Goal: Task Accomplishment & Management: Complete application form

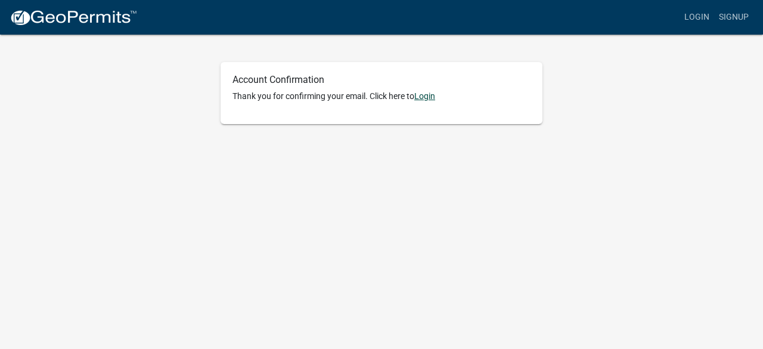
click at [427, 95] on link "Login" at bounding box center [424, 96] width 21 height 10
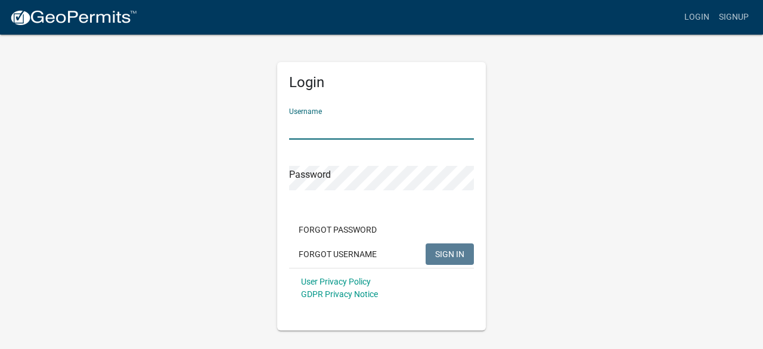
click at [353, 124] on input "Username" at bounding box center [381, 127] width 185 height 24
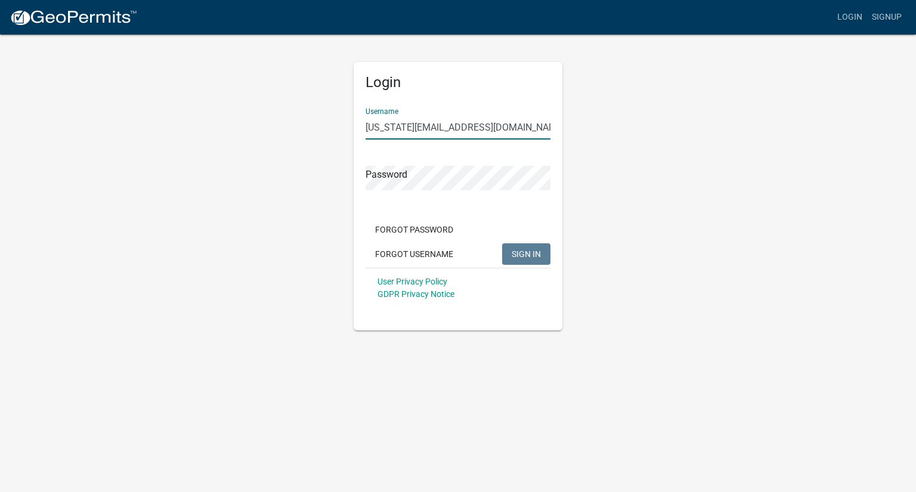
type input "[US_STATE][EMAIL_ADDRESS][DOMAIN_NAME]"
click at [533, 252] on span "SIGN IN" at bounding box center [525, 254] width 29 height 10
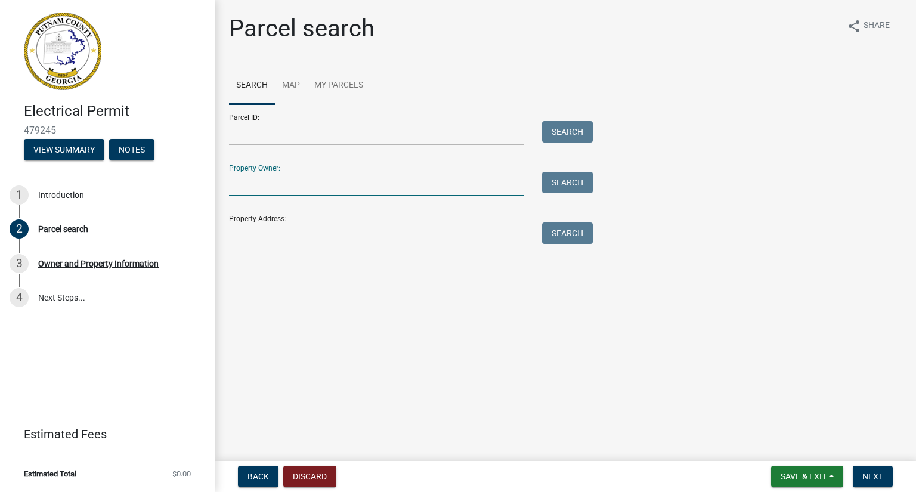
click at [325, 193] on input "Property Owner:" at bounding box center [376, 184] width 295 height 24
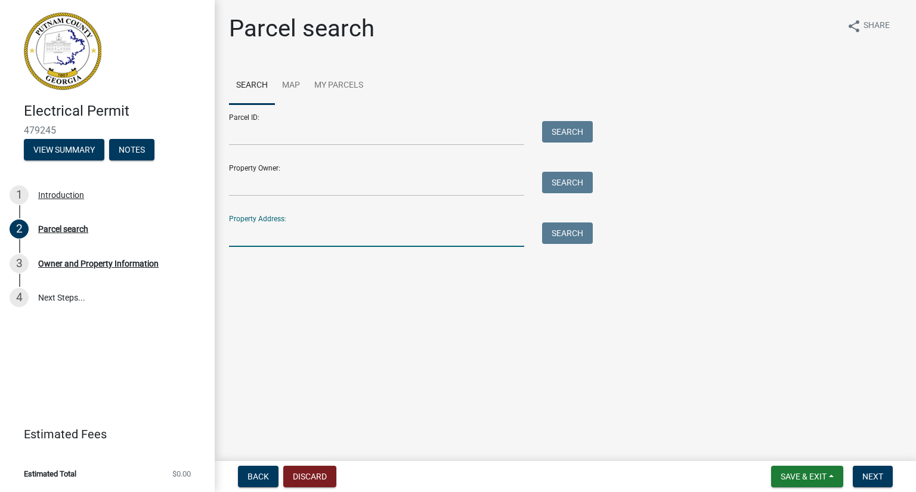
click at [310, 243] on input "Property Address:" at bounding box center [376, 234] width 295 height 24
type input "[STREET_ADDRESS]"
click at [564, 232] on button "Search" at bounding box center [567, 232] width 51 height 21
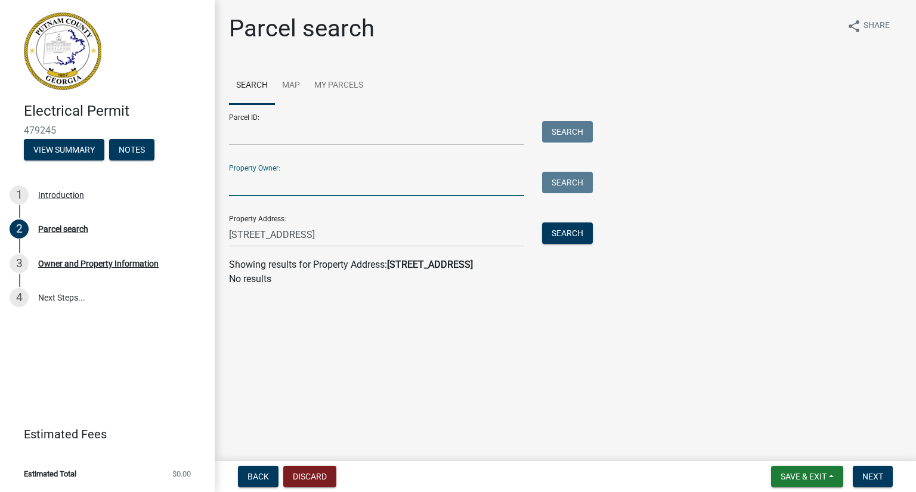
click at [327, 191] on input "Property Owner:" at bounding box center [376, 184] width 295 height 24
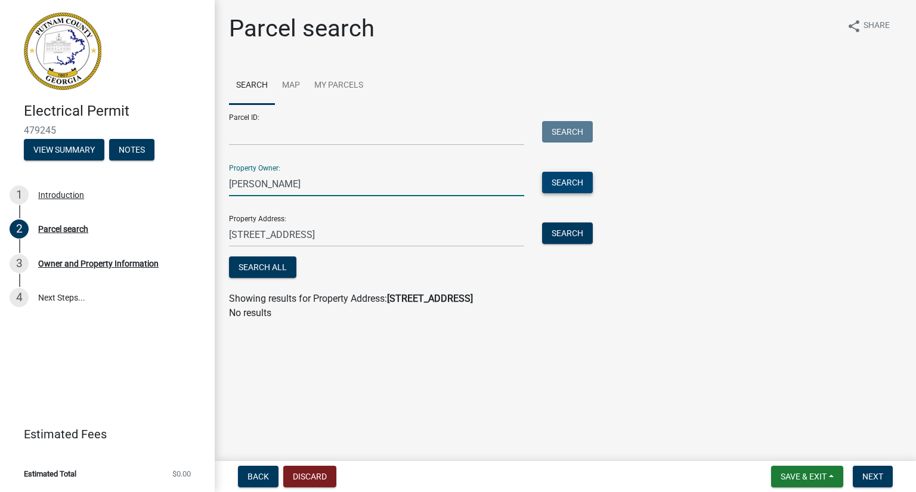
type input "[PERSON_NAME]"
click at [568, 186] on button "Search" at bounding box center [567, 182] width 51 height 21
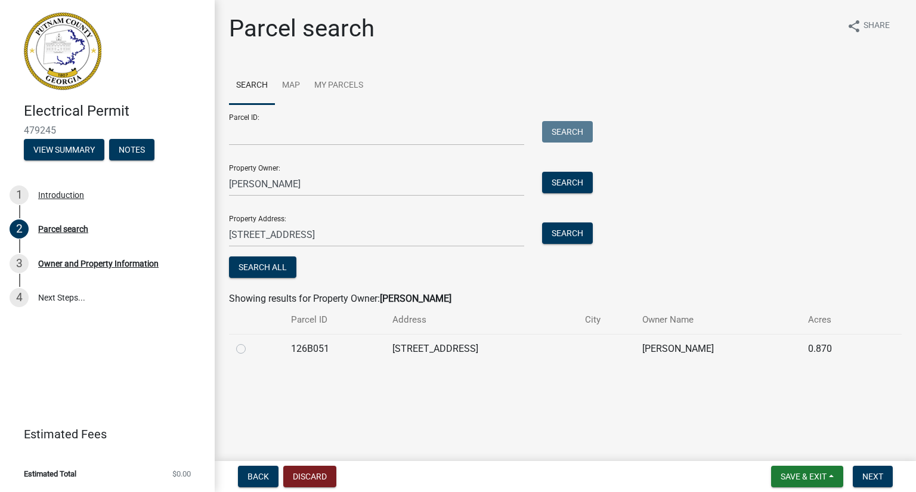
click at [250, 342] on label at bounding box center [250, 342] width 0 height 0
click at [250, 348] on input "radio" at bounding box center [254, 346] width 8 height 8
radio input "true"
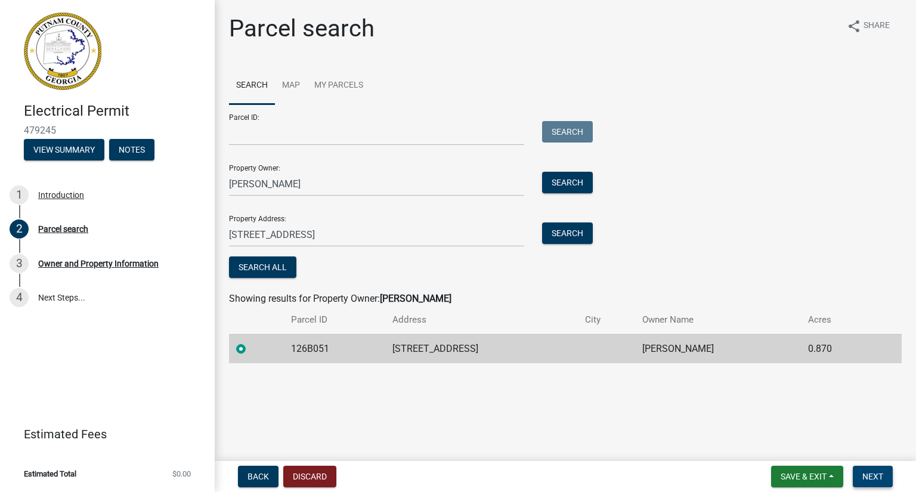
click at [876, 472] on span "Next" at bounding box center [872, 476] width 21 height 10
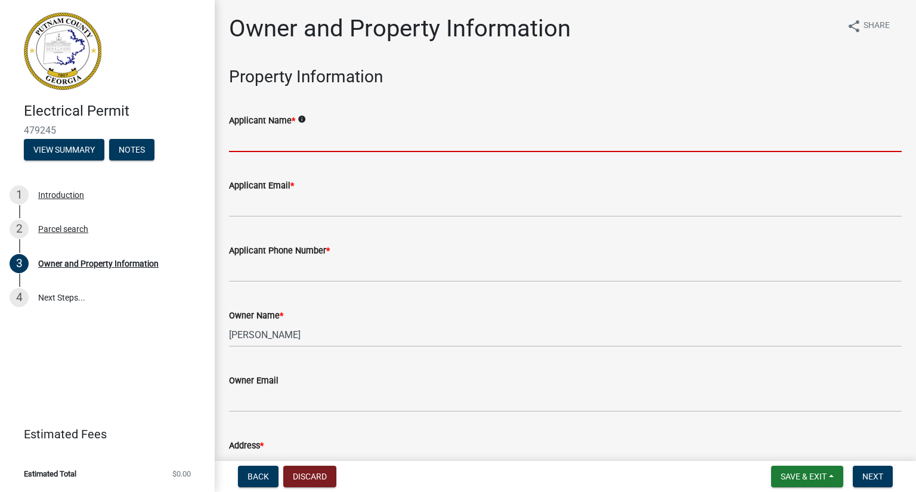
click at [278, 135] on input "Applicant Name *" at bounding box center [565, 140] width 672 height 24
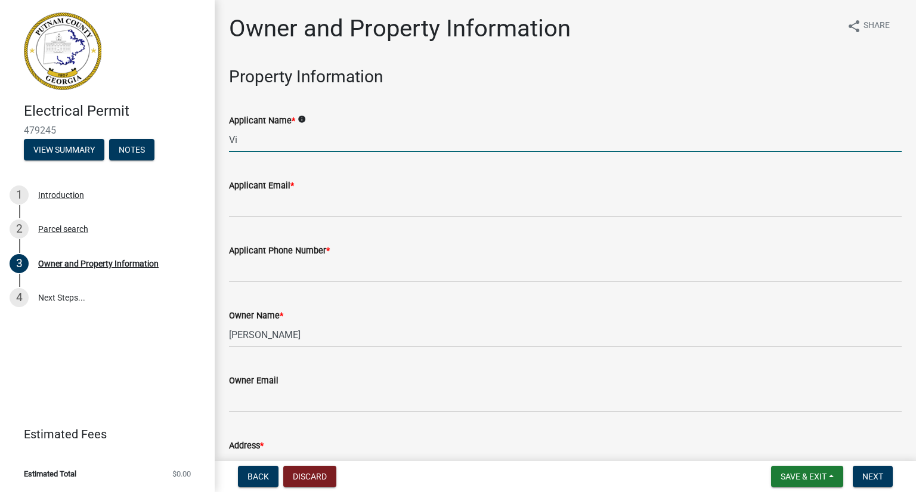
type input "V"
type input "[PERSON_NAME]"
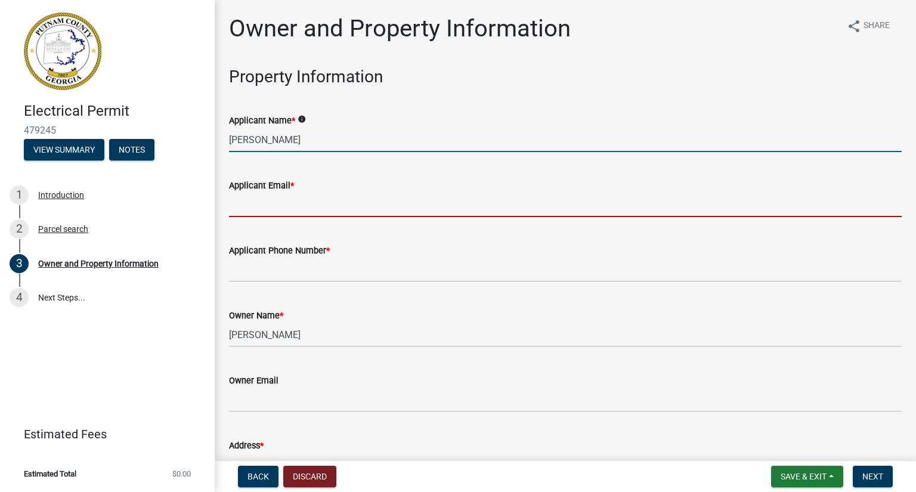
click at [266, 209] on input "Applicant Email *" at bounding box center [565, 205] width 672 height 24
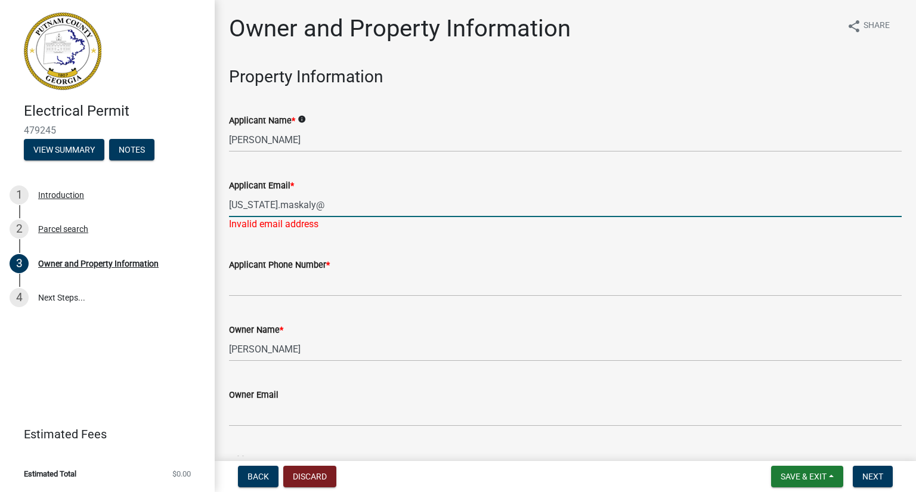
click at [336, 207] on input "[US_STATE].maskaly@" at bounding box center [565, 205] width 672 height 24
type input "[US_STATE][EMAIL_ADDRESS][DOMAIN_NAME]"
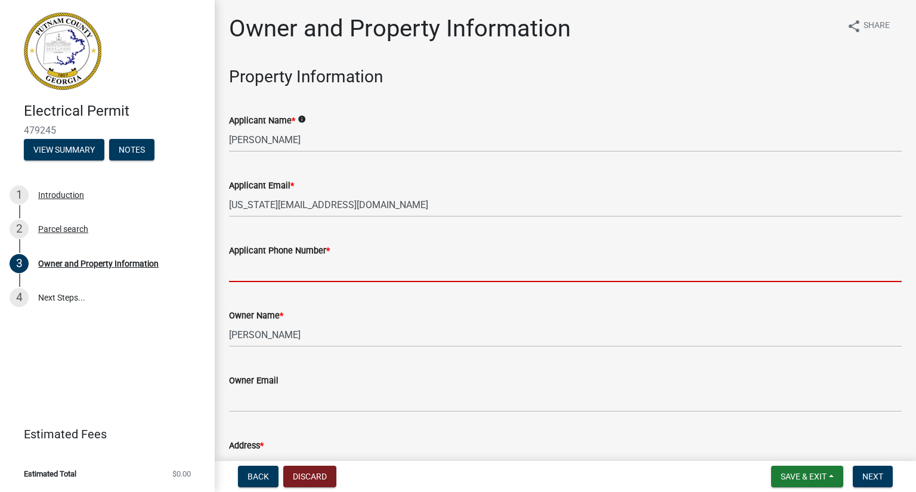
click at [274, 279] on input "Applicant Phone Number *" at bounding box center [565, 270] width 672 height 24
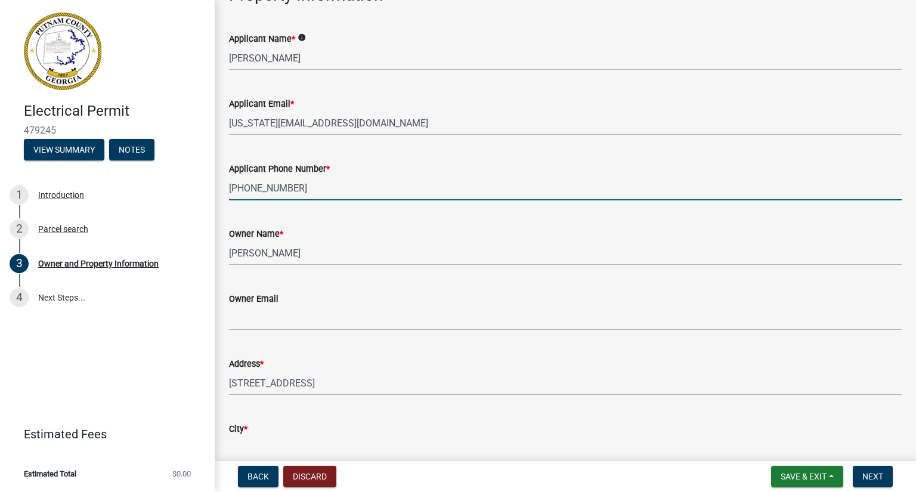
scroll to position [119, 0]
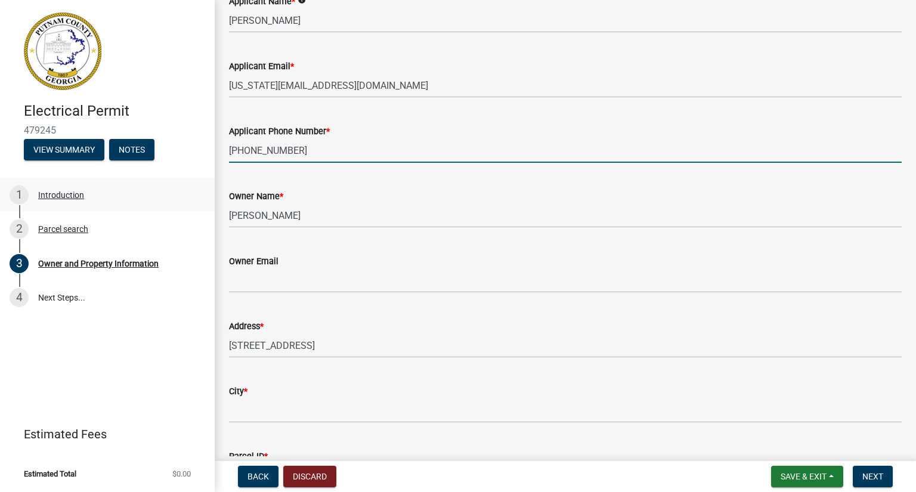
type input "[PHONE_NUMBER]"
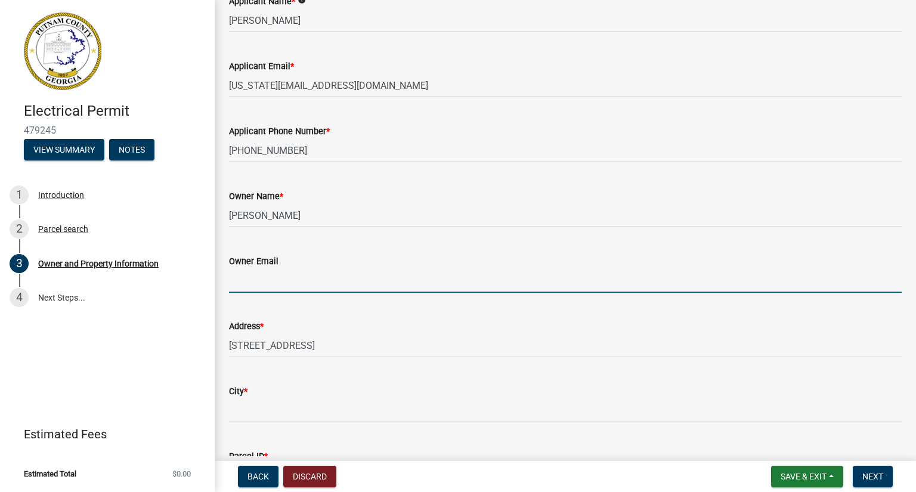
click at [237, 281] on input "Owner Email" at bounding box center [565, 280] width 672 height 24
paste input "[EMAIL_ADDRESS][DOMAIN_NAME]"
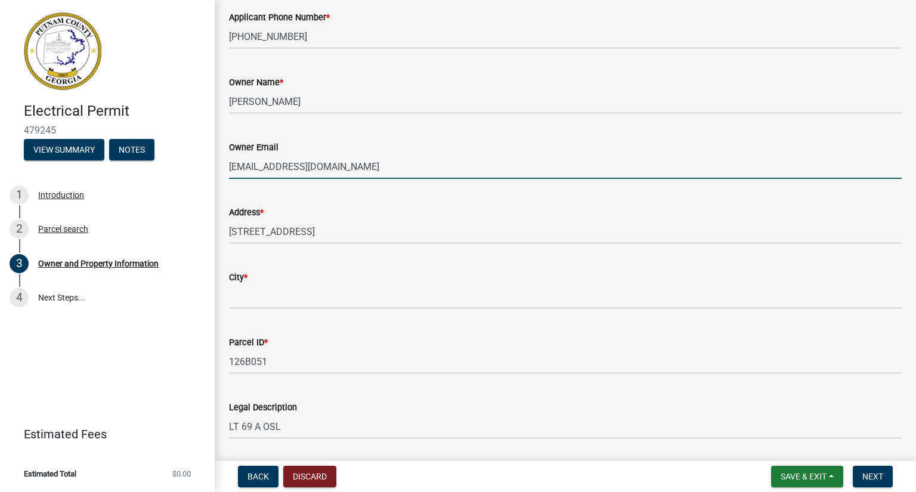
scroll to position [298, 0]
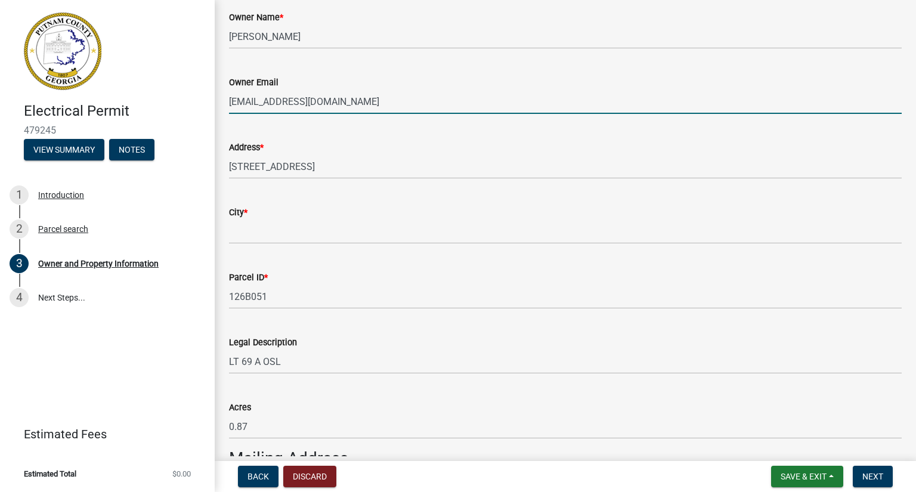
type input "[EMAIL_ADDRESS][DOMAIN_NAME]"
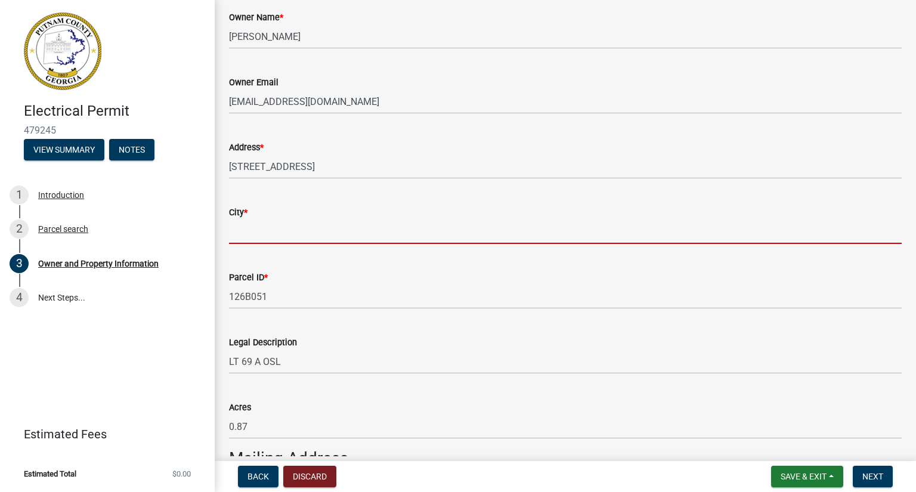
click at [238, 234] on input "City *" at bounding box center [565, 231] width 672 height 24
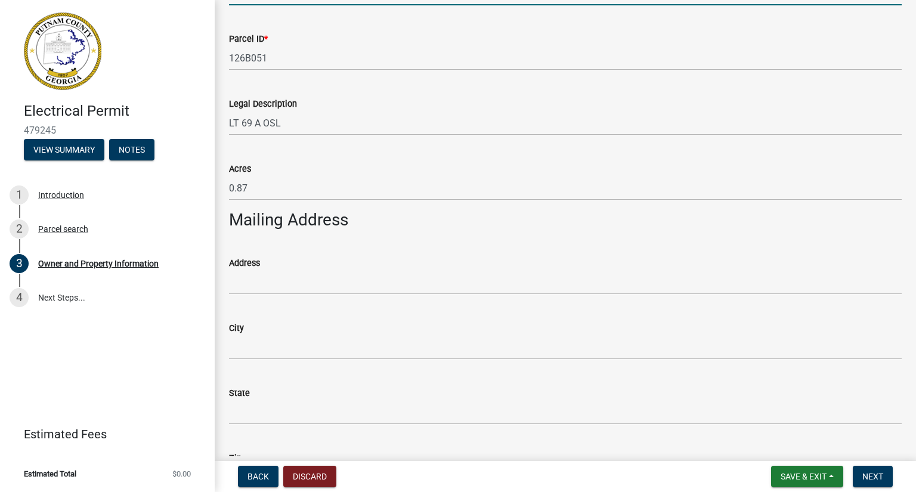
scroll to position [417, 0]
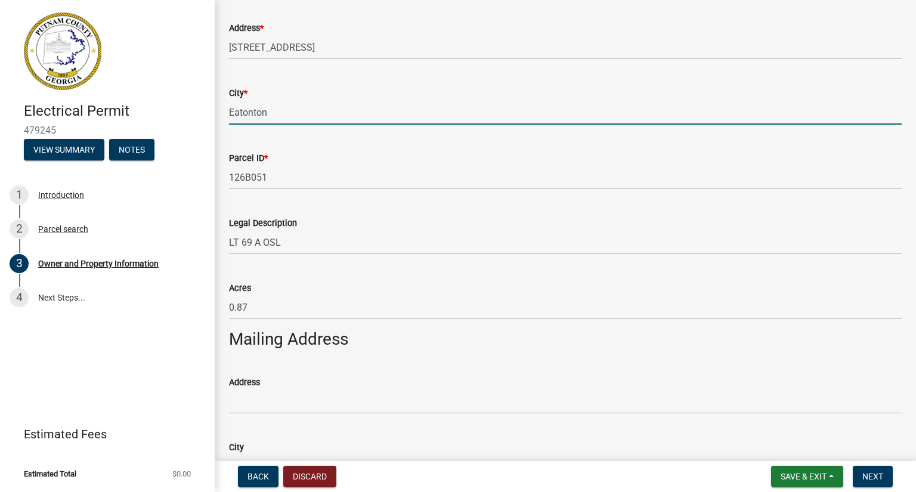
type input "Eatonton"
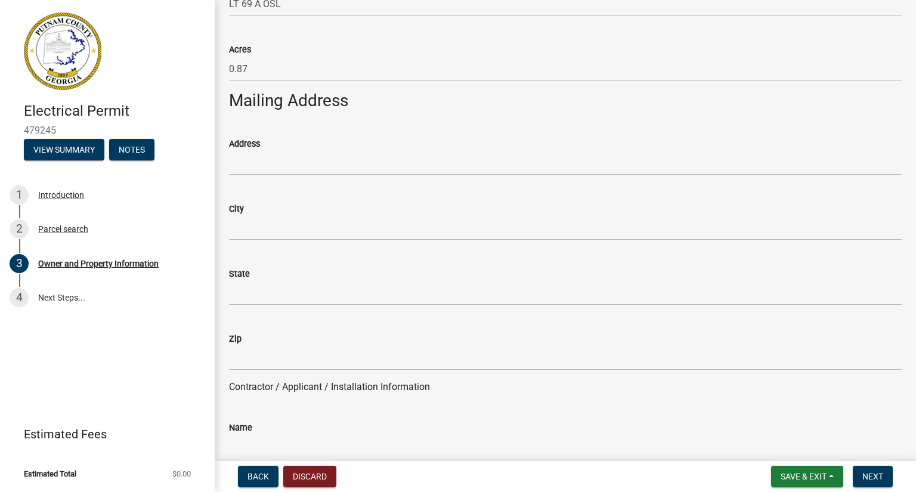
scroll to position [715, 0]
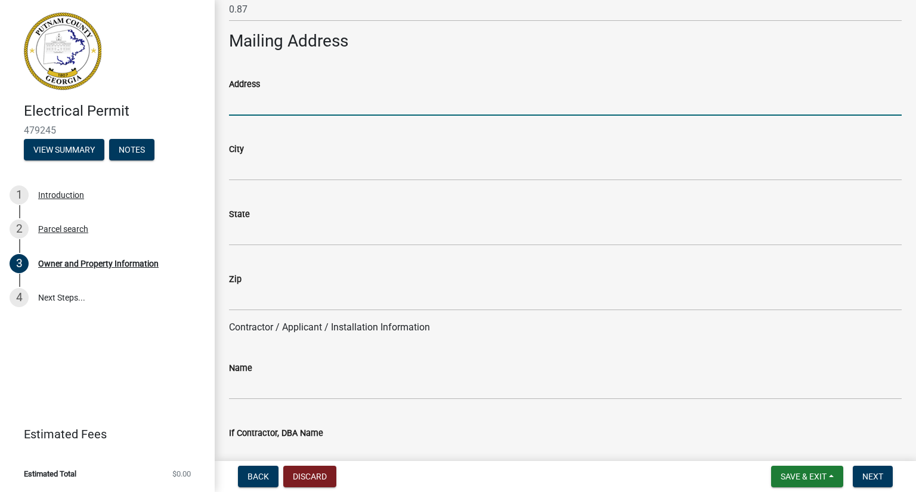
click at [254, 103] on input "Address" at bounding box center [565, 103] width 672 height 24
type input "3"
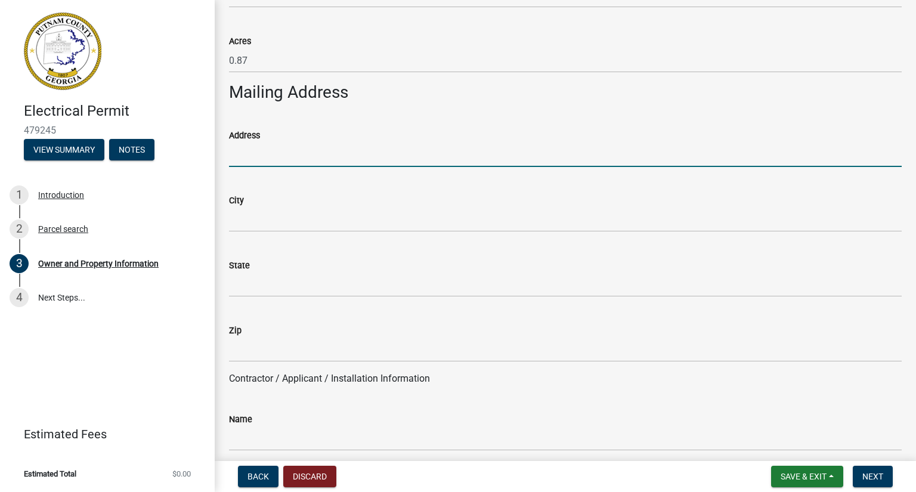
scroll to position [656, 0]
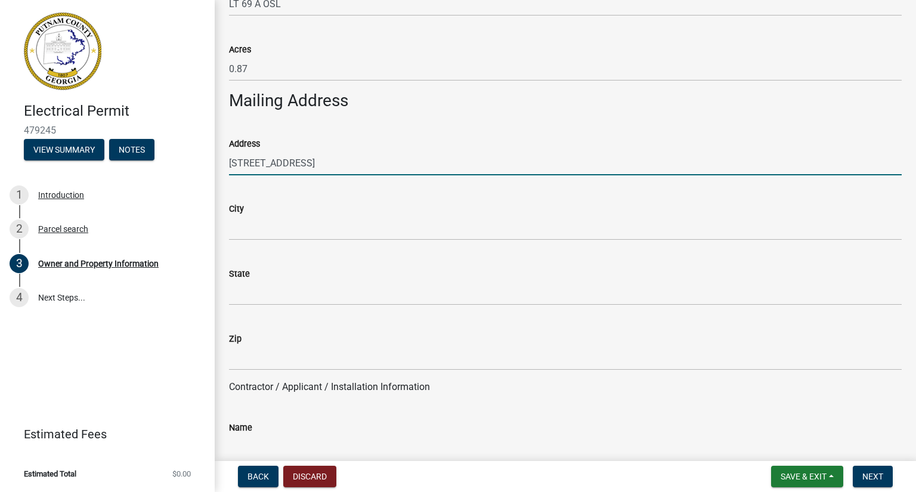
type input "[STREET_ADDRESS]"
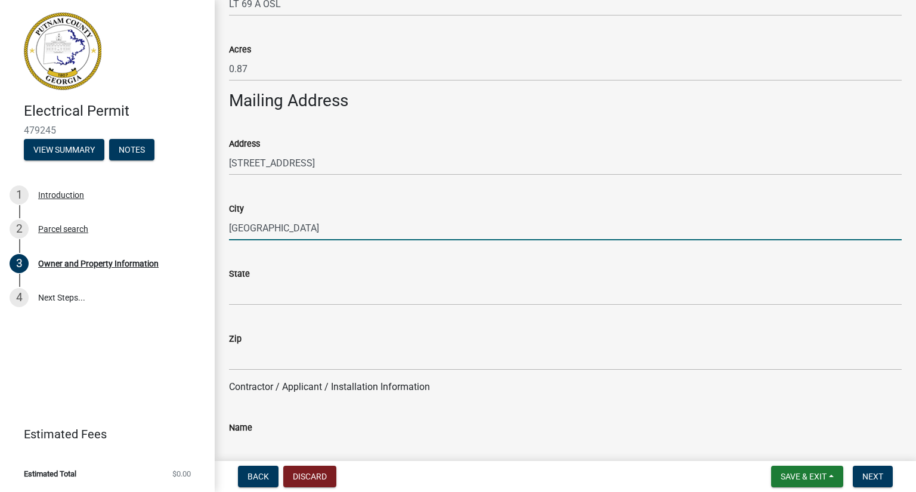
type input "[GEOGRAPHIC_DATA]"
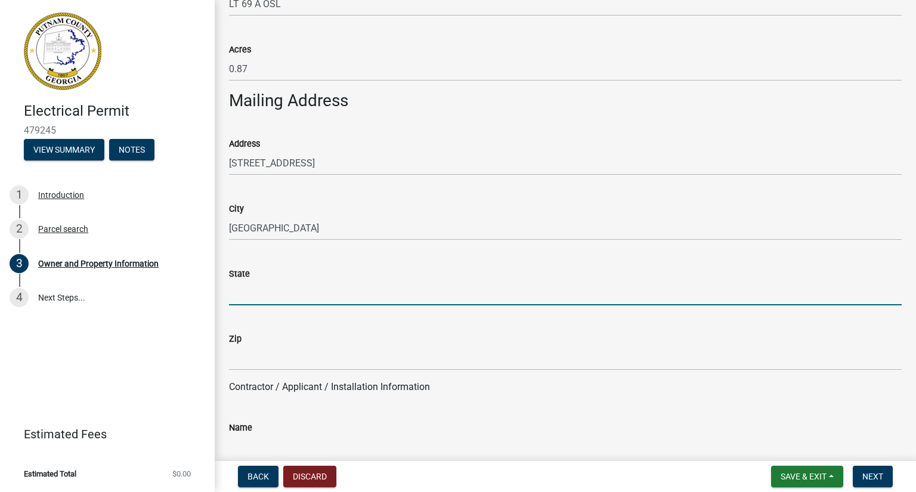
click at [275, 295] on input "State" at bounding box center [565, 293] width 672 height 24
type input "GA"
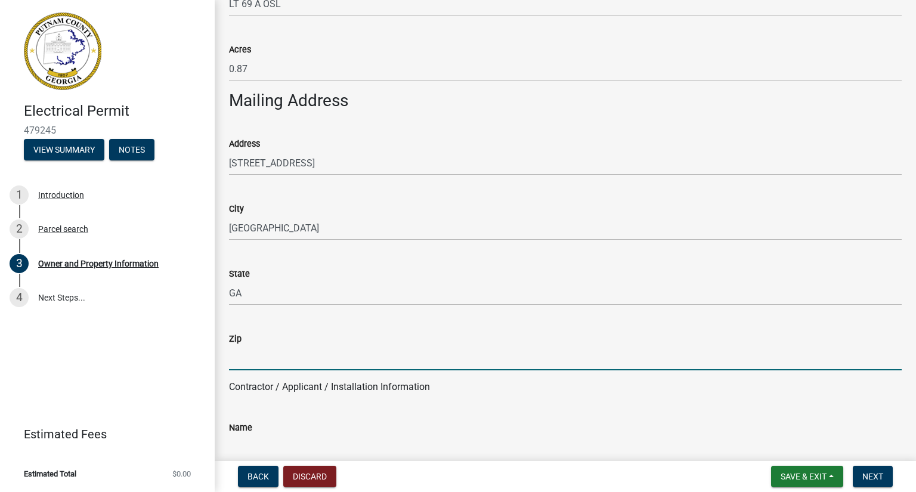
click at [244, 365] on input "Zip" at bounding box center [565, 358] width 672 height 24
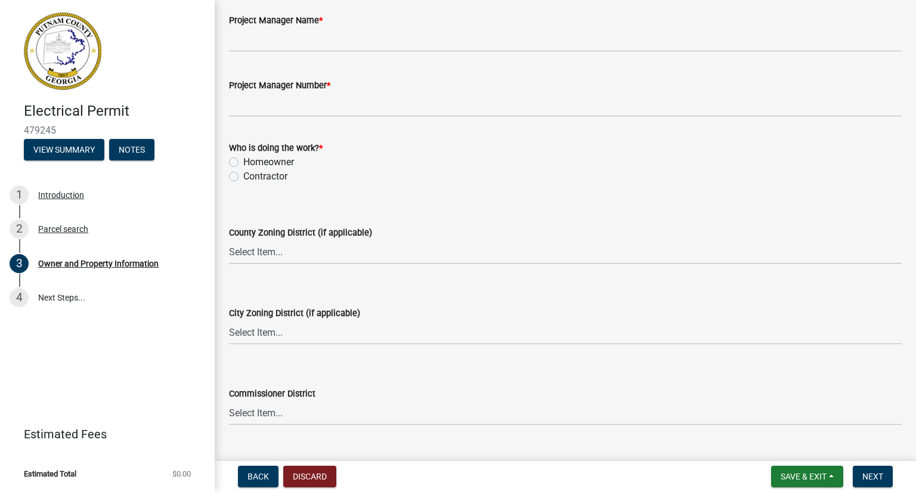
scroll to position [1967, 0]
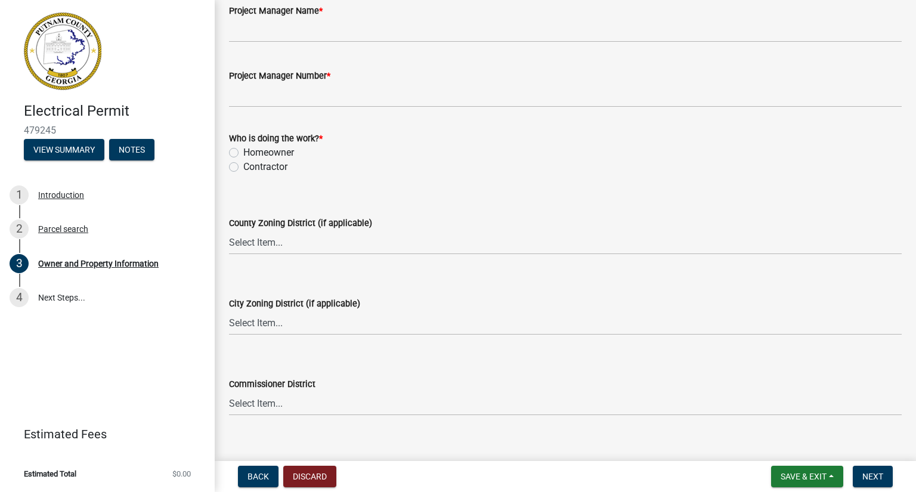
type input "30080"
click at [243, 167] on label "Contractor" at bounding box center [265, 167] width 44 height 14
click at [243, 167] on input "Contractor" at bounding box center [247, 164] width 8 height 8
radio input "true"
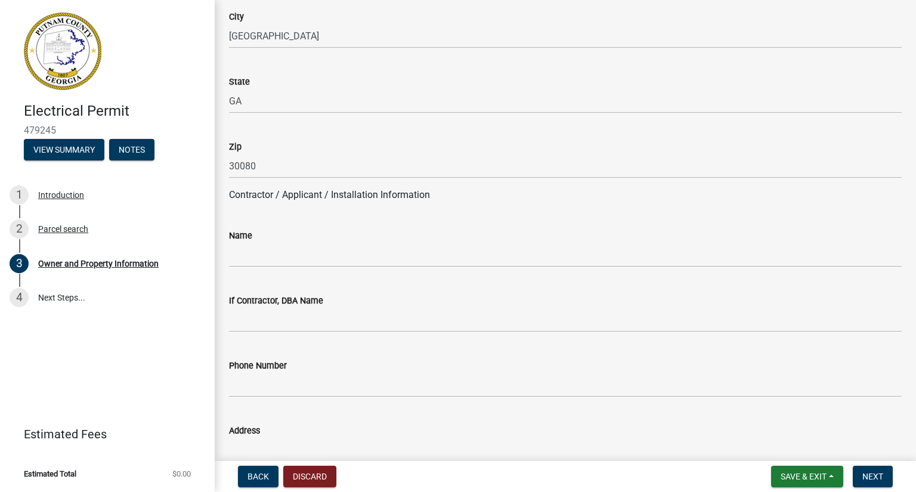
scroll to position [834, 0]
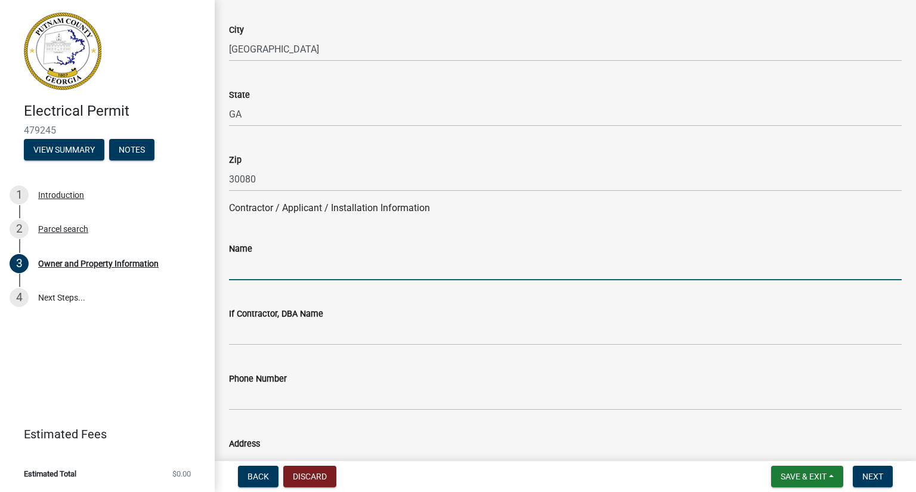
click at [331, 277] on input "Name" at bounding box center [565, 268] width 672 height 24
type input "B"
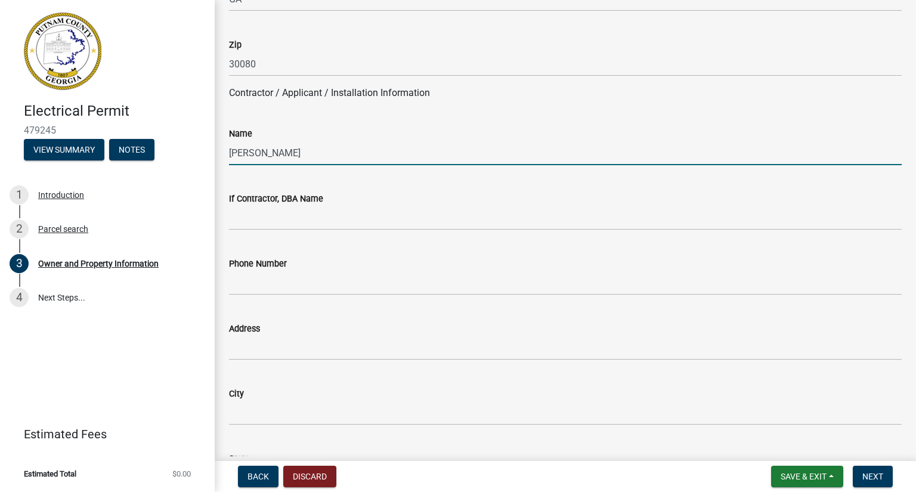
scroll to position [954, 0]
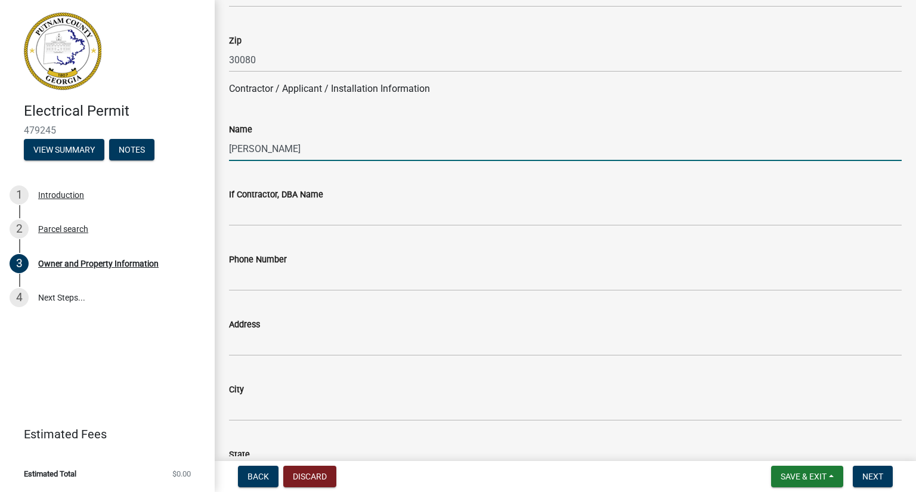
type input "[PERSON_NAME]"
click at [281, 286] on input "Phone Number" at bounding box center [565, 278] width 672 height 24
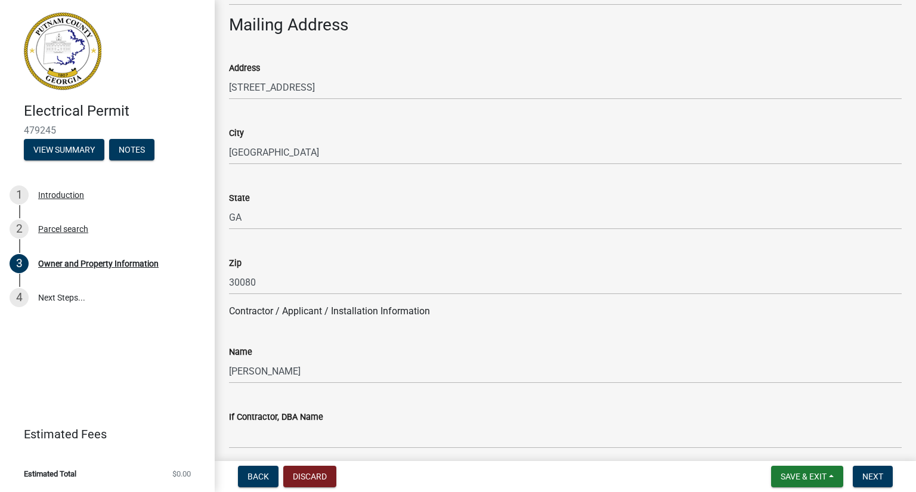
scroll to position [715, 0]
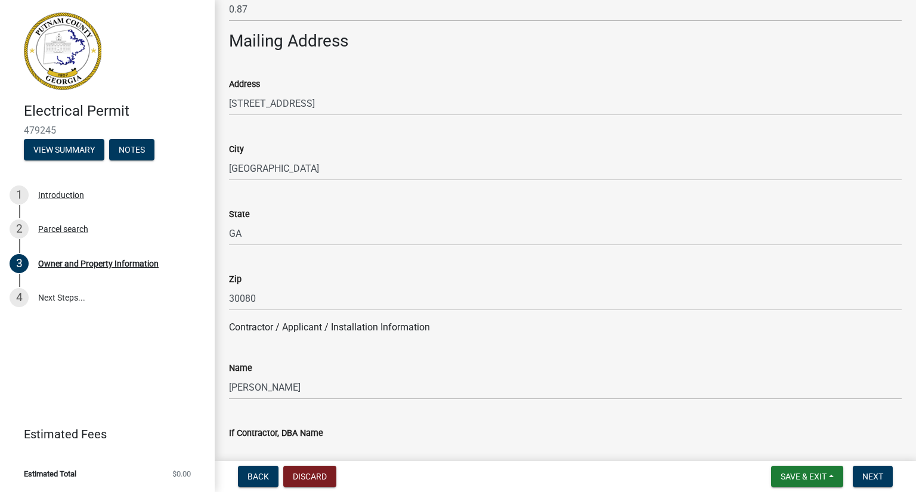
type input "[PHONE_NUMBER]"
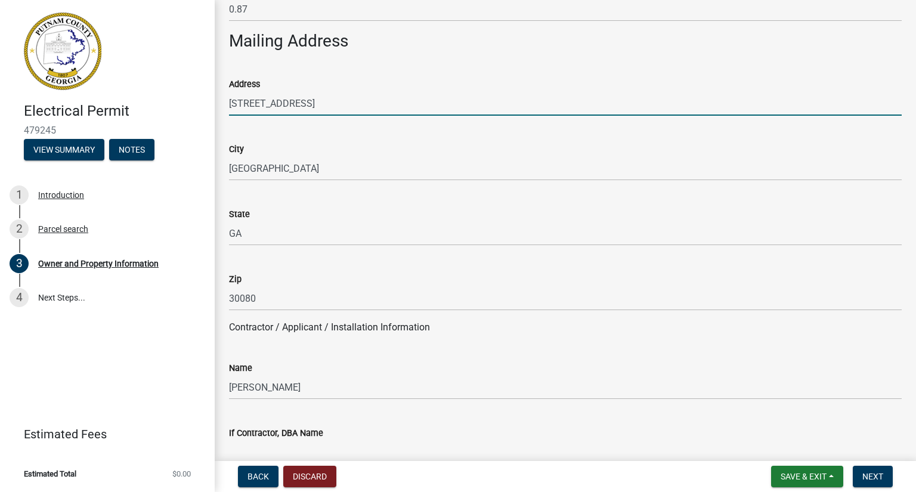
drag, startPoint x: 362, startPoint y: 105, endPoint x: 228, endPoint y: 113, distance: 134.9
click at [228, 113] on div "Address [STREET_ADDRESS]" at bounding box center [565, 87] width 690 height 55
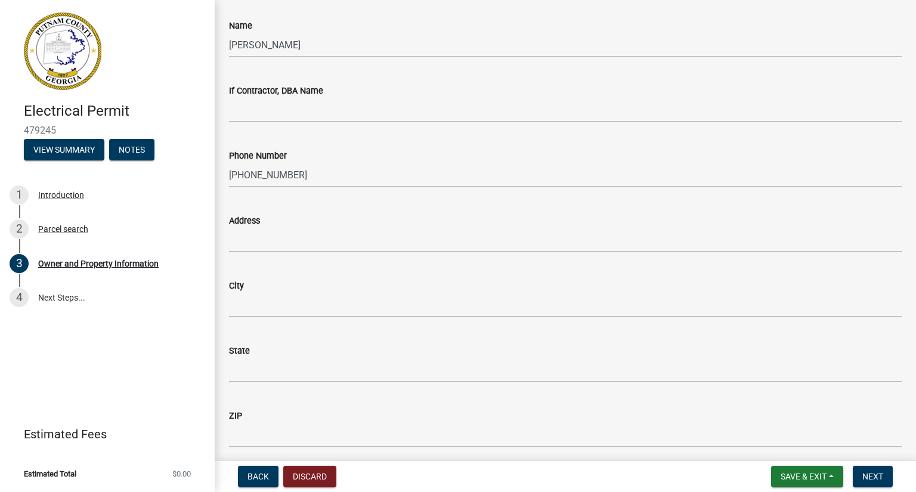
scroll to position [1073, 0]
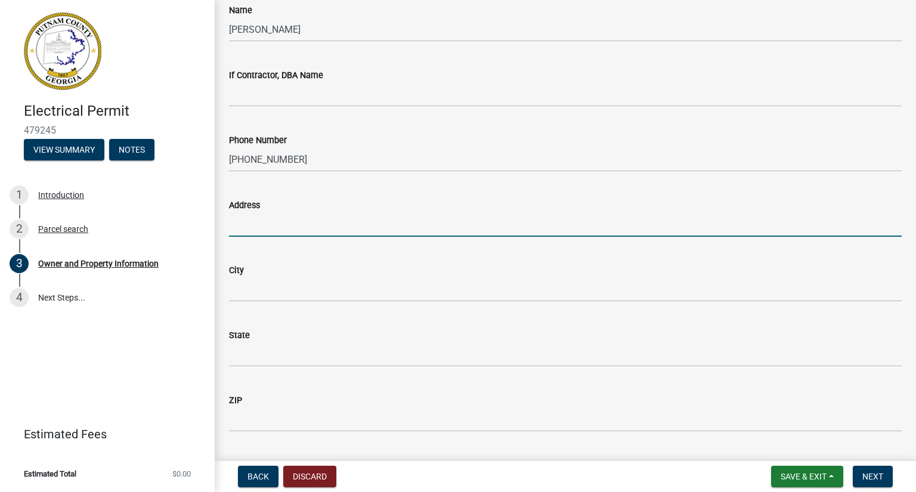
click at [248, 227] on input "Address" at bounding box center [565, 224] width 672 height 24
paste input "[STREET_ADDRESS]"
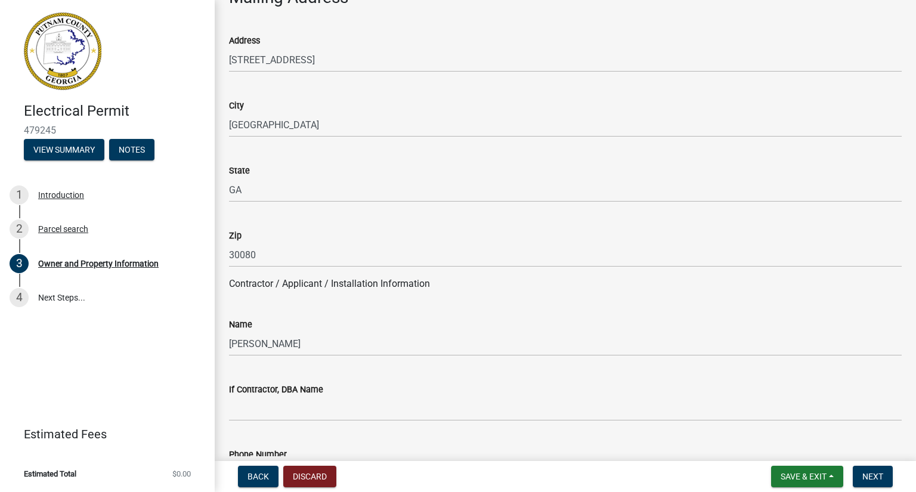
scroll to position [715, 0]
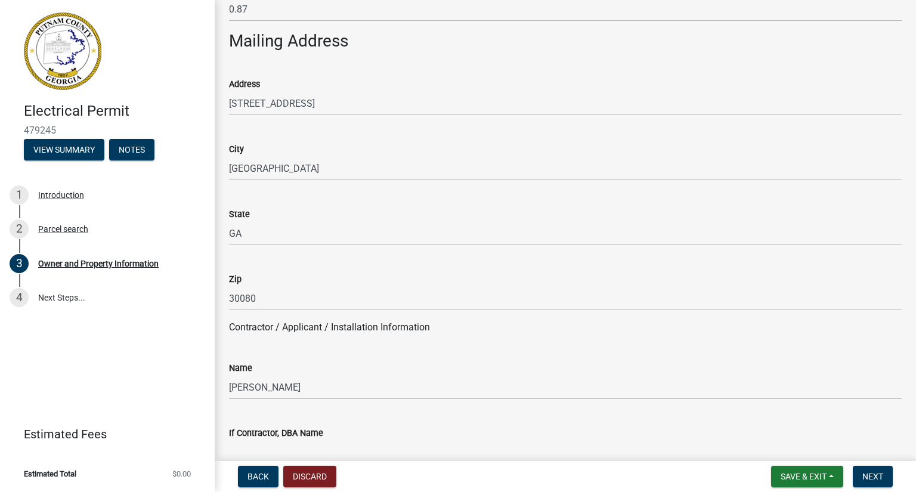
type input "[STREET_ADDRESS]"
drag, startPoint x: 282, startPoint y: 172, endPoint x: 224, endPoint y: 173, distance: 57.8
click at [224, 173] on div "City [GEOGRAPHIC_DATA]" at bounding box center [565, 152] width 690 height 55
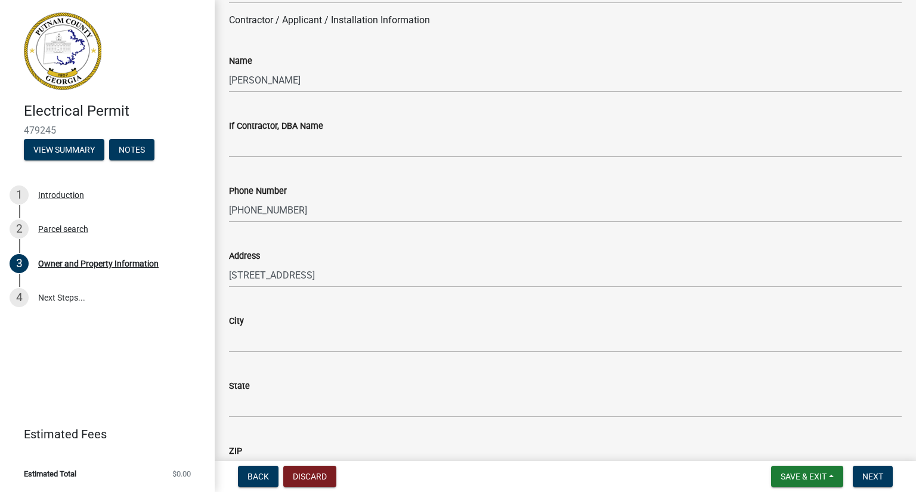
scroll to position [1073, 0]
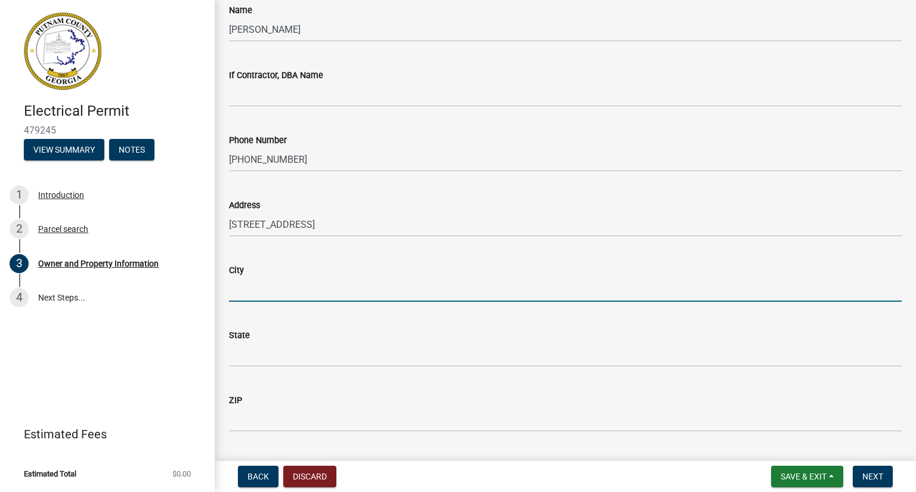
click at [255, 297] on input "City" at bounding box center [565, 289] width 672 height 24
paste input "[GEOGRAPHIC_DATA]"
type input "[GEOGRAPHIC_DATA]"
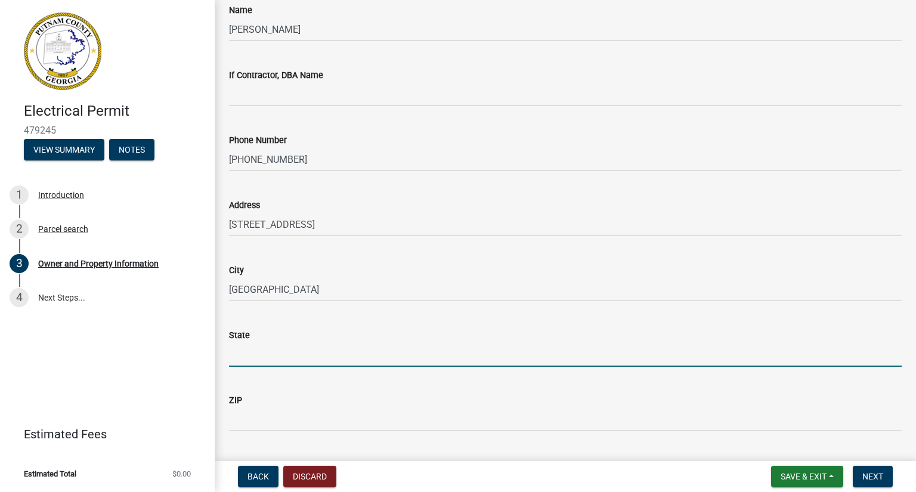
click at [255, 355] on input "State" at bounding box center [565, 354] width 672 height 24
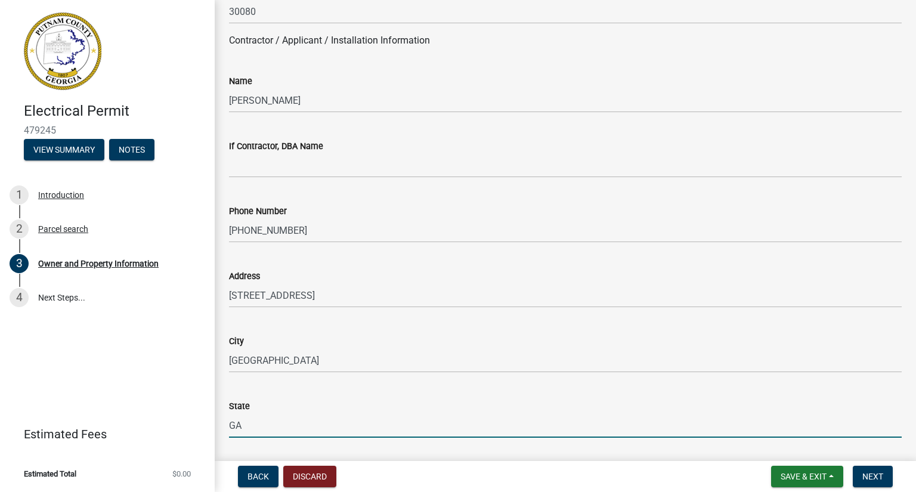
scroll to position [894, 0]
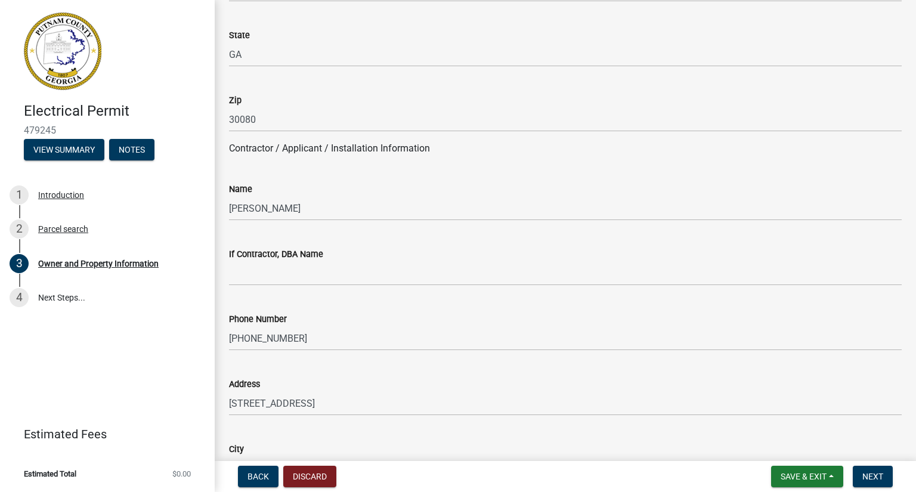
type input "GA"
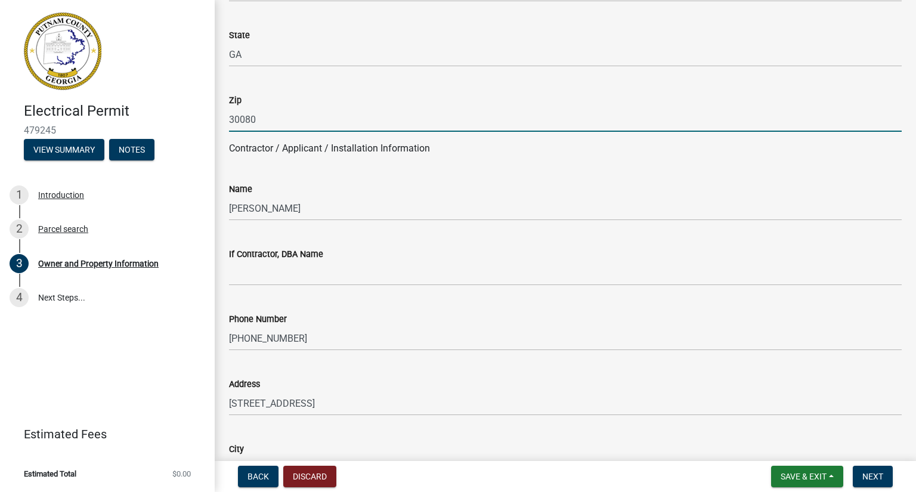
drag, startPoint x: 266, startPoint y: 121, endPoint x: 229, endPoint y: 121, distance: 37.0
click at [229, 121] on input "30080" at bounding box center [565, 119] width 672 height 24
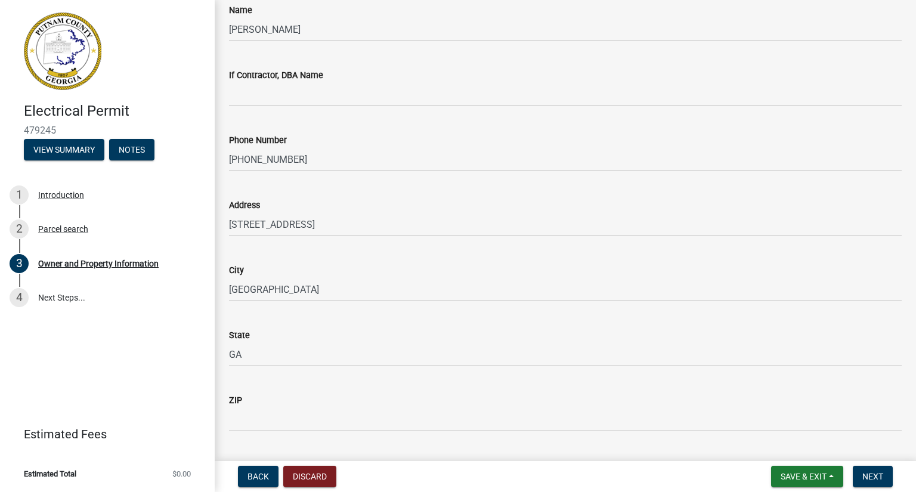
scroll to position [1252, 0]
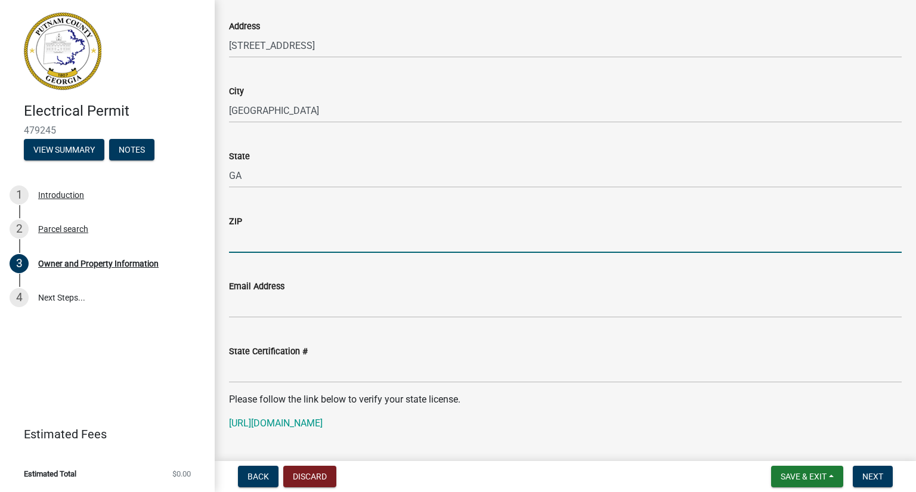
click at [237, 242] on input "ZIP" at bounding box center [565, 240] width 672 height 24
paste input "30080"
type input "30080"
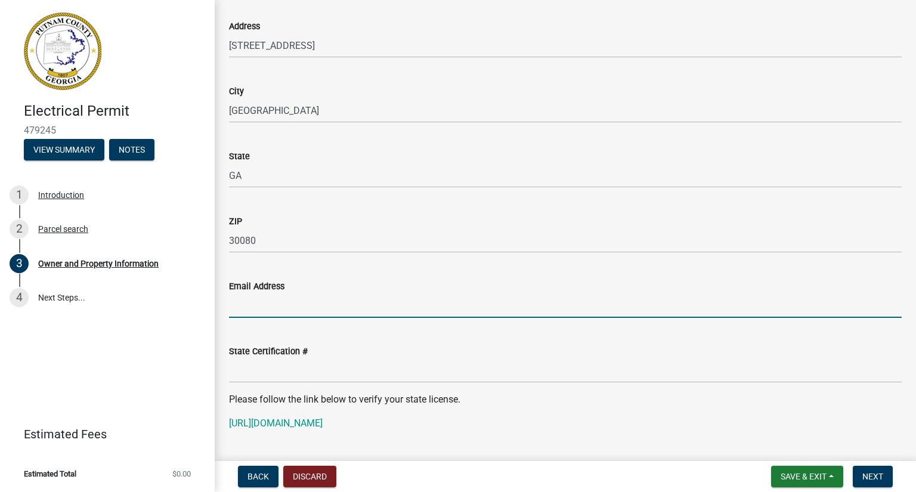
click at [242, 308] on input "Email Address" at bounding box center [565, 305] width 672 height 24
type input "R"
click at [287, 308] on input "[PERSON_NAME]" at bounding box center [565, 305] width 672 height 24
click at [290, 301] on input "[PERSON_NAME]" at bounding box center [565, 305] width 672 height 24
click at [321, 306] on input "[PERSON_NAME].[PERSON_NAME]@solarpartners" at bounding box center [565, 305] width 672 height 24
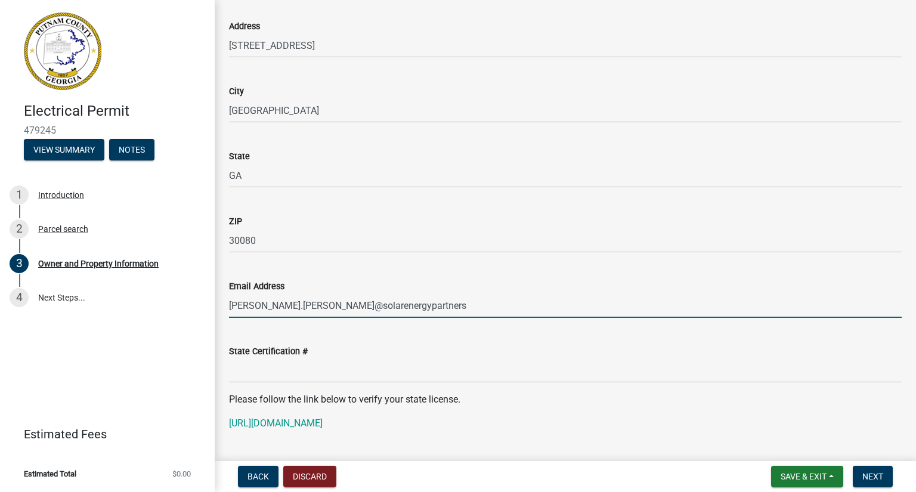
click at [401, 312] on input "[PERSON_NAME].[PERSON_NAME]@solarenergypartners" at bounding box center [565, 305] width 672 height 24
type input "[PERSON_NAME][EMAIL_ADDRESS][PERSON_NAME][DOMAIN_NAME]"
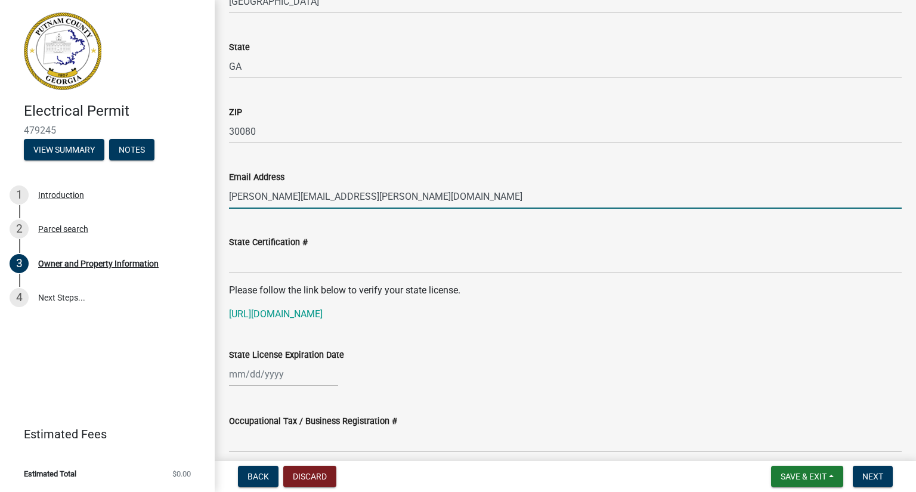
scroll to position [1371, 0]
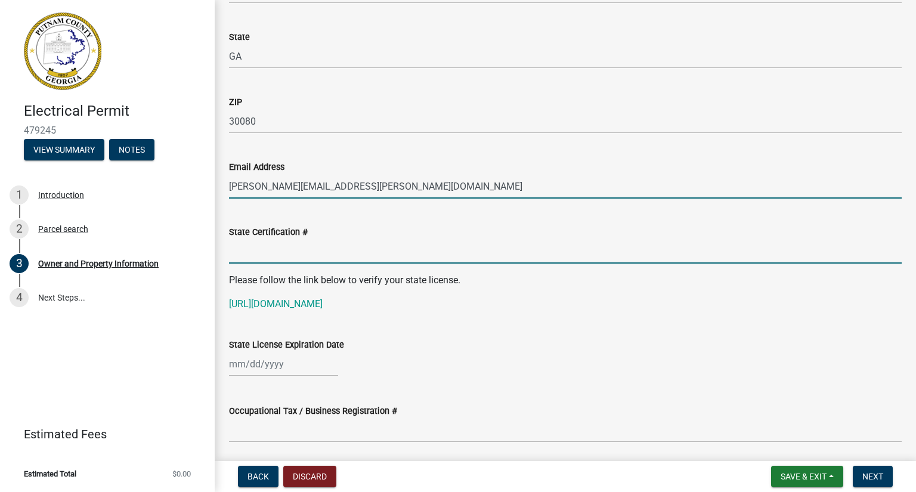
click at [259, 253] on input "State Certification #" at bounding box center [565, 251] width 672 height 24
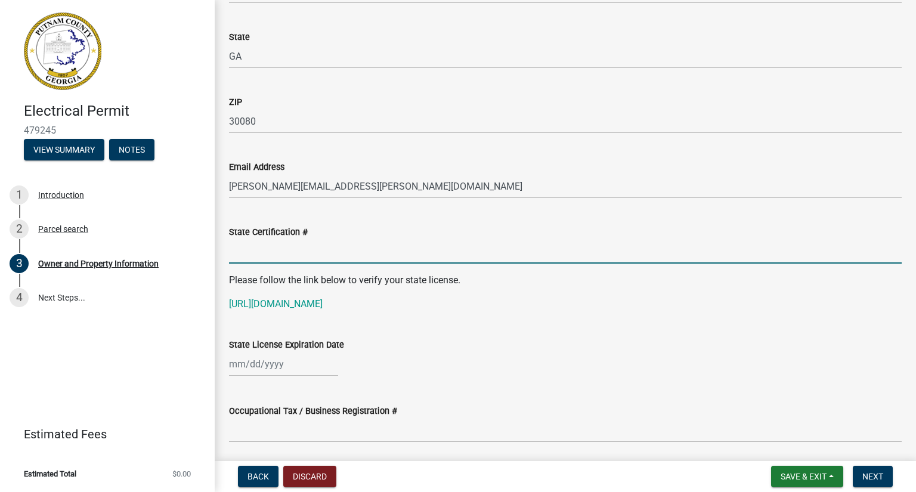
click at [279, 256] on input "State Certification #" at bounding box center [565, 251] width 672 height 24
click at [277, 258] on input "State Certification #" at bounding box center [565, 251] width 672 height 24
click at [259, 252] on input "EN" at bounding box center [565, 251] width 672 height 24
type input "EN218227"
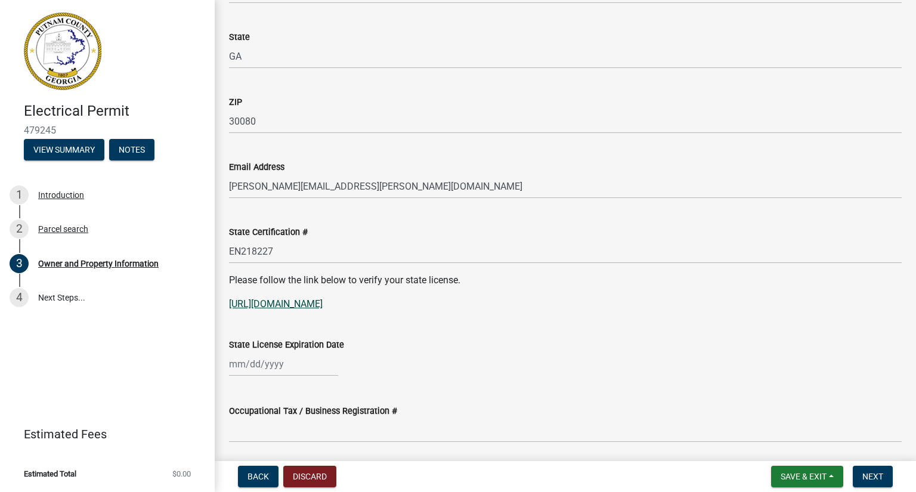
click at [322, 301] on link "[URL][DOMAIN_NAME]" at bounding box center [276, 303] width 94 height 11
click at [322, 305] on link "[URL][DOMAIN_NAME]" at bounding box center [276, 303] width 94 height 11
select select "9"
select select "2025"
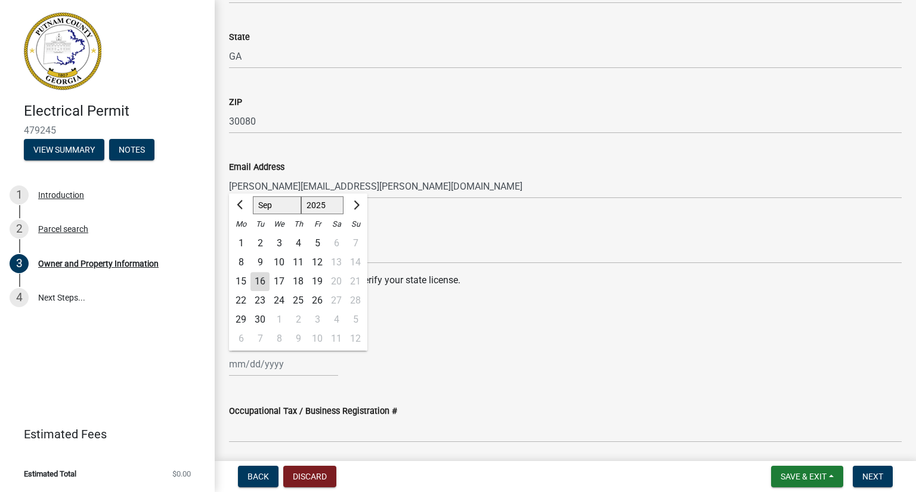
click at [280, 366] on div "[PERSON_NAME] Feb Mar Apr [PERSON_NAME][DATE] Oct Nov [DATE] 1526 1527 1528 152…" at bounding box center [283, 364] width 109 height 24
click at [559, 340] on div "State License Expiration Date" at bounding box center [565, 344] width 672 height 14
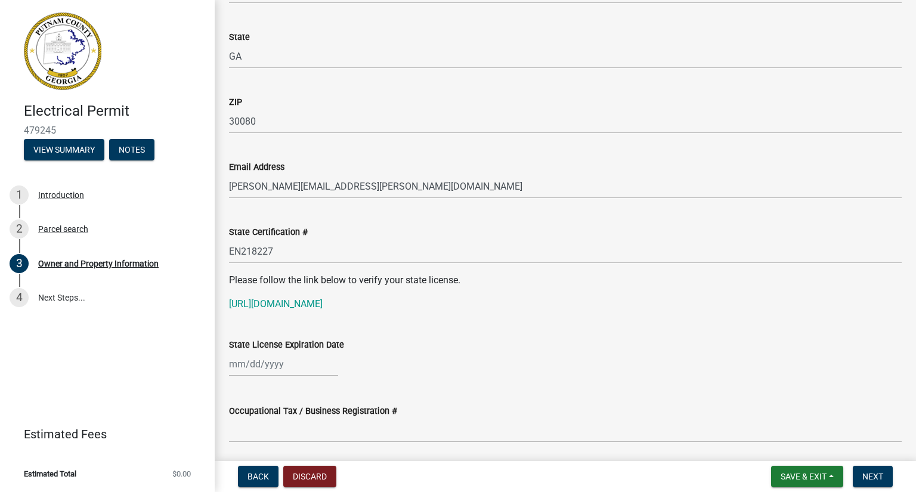
select select "9"
select select "2025"
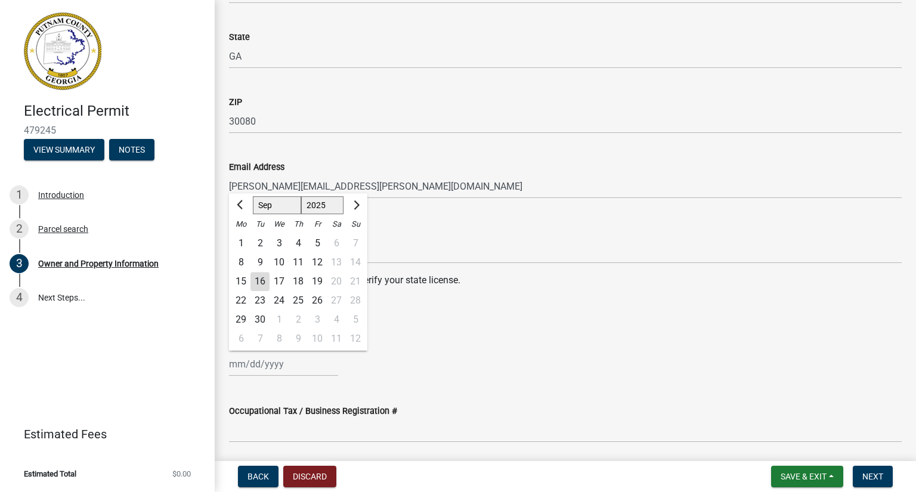
click at [263, 365] on input "State License Expiration Date" at bounding box center [283, 364] width 109 height 24
click at [242, 206] on span "Previous month" at bounding box center [241, 204] width 9 height 9
select select "6"
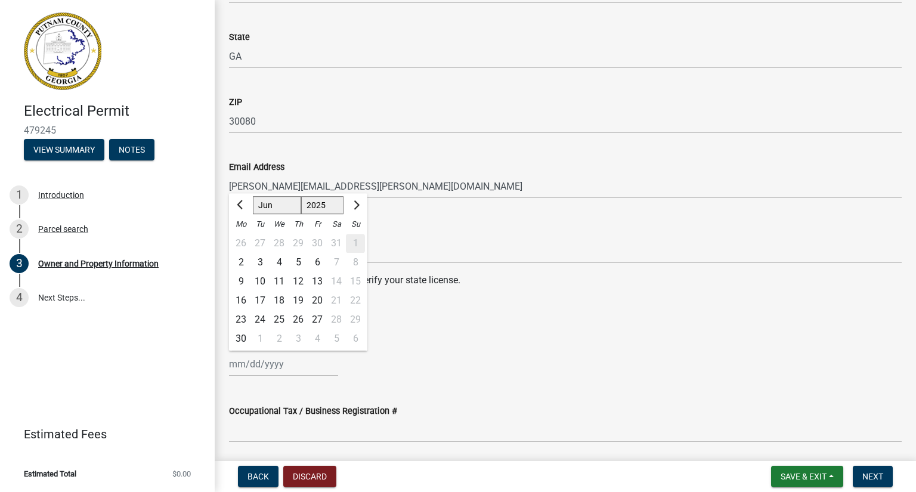
click at [317, 264] on div "6" at bounding box center [317, 262] width 19 height 19
type input "[DATE]"
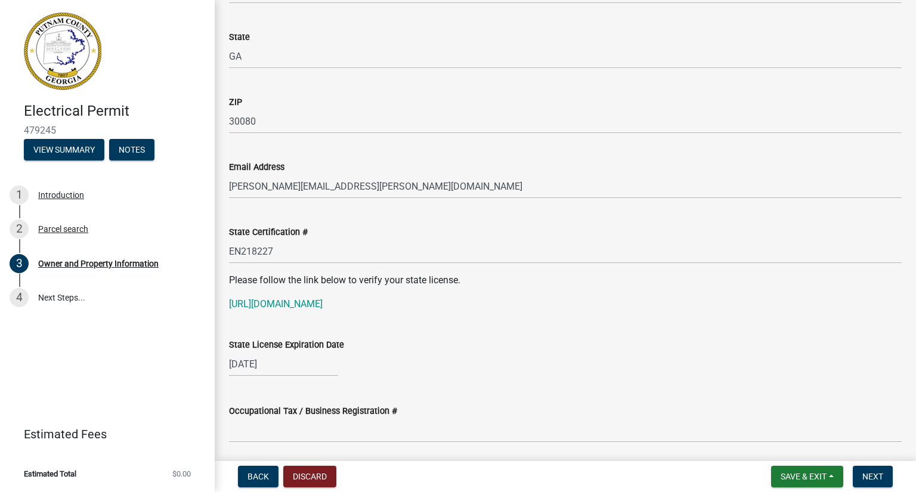
select select "6"
select select "2025"
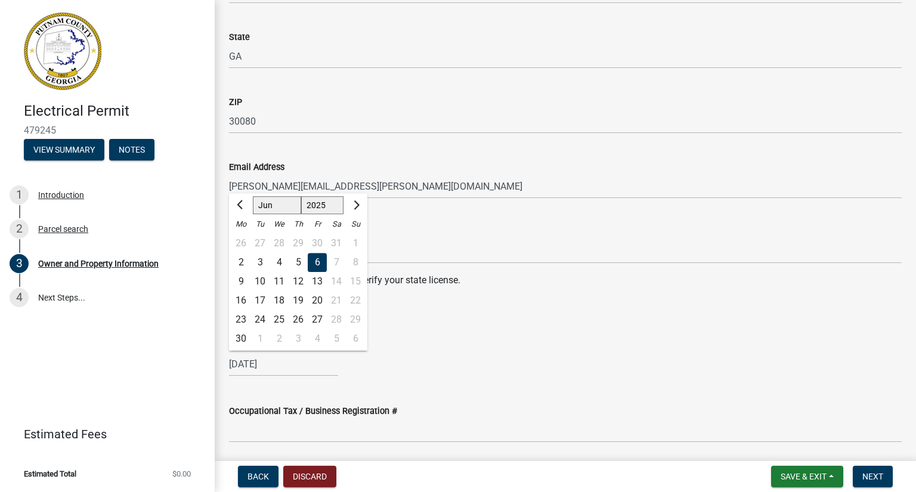
click at [250, 362] on div "[DATE] [PERSON_NAME] Apr May Jun [DATE] Aug Sep Oct Nov [DATE] 1526 1527 1528 1…" at bounding box center [283, 364] width 109 height 24
click at [240, 339] on div "30" at bounding box center [240, 338] width 19 height 19
type input "[DATE]"
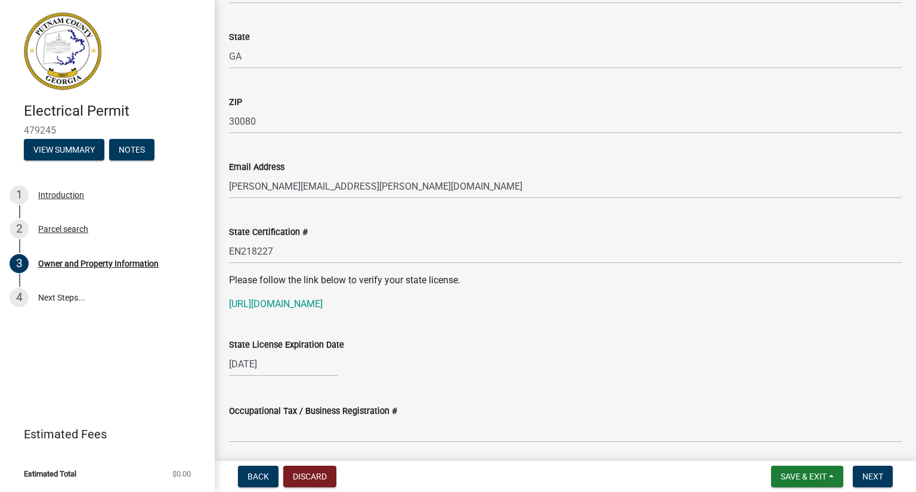
click at [274, 365] on div "[DATE]" at bounding box center [283, 364] width 109 height 24
select select "6"
select select "2025"
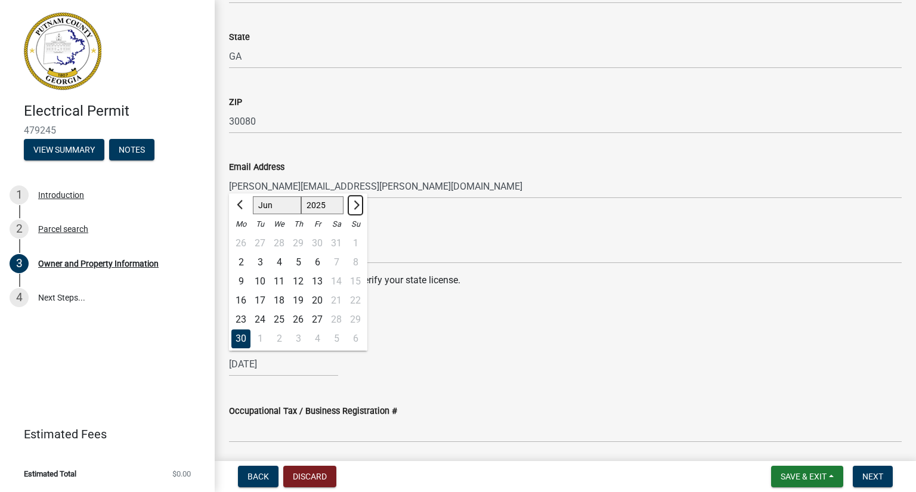
click at [355, 204] on span "Next month" at bounding box center [354, 204] width 9 height 9
select select "7"
drag, startPoint x: 322, startPoint y: 376, endPoint x: 317, endPoint y: 372, distance: 6.3
click at [321, 376] on wm-data-entity-input "State License Expiration Date [DATE] Jan Feb Mar Apr May Jun [DATE] Aug Sep Oct…" at bounding box center [565, 354] width 672 height 66
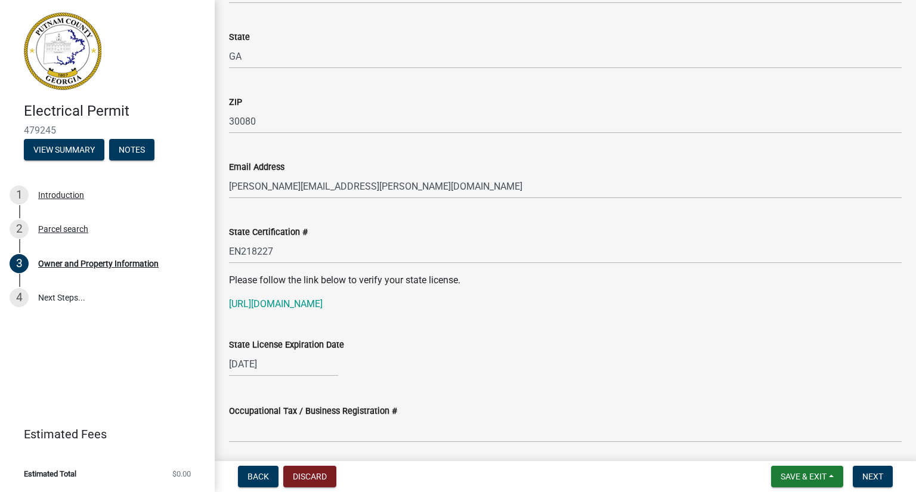
select select "6"
select select "2025"
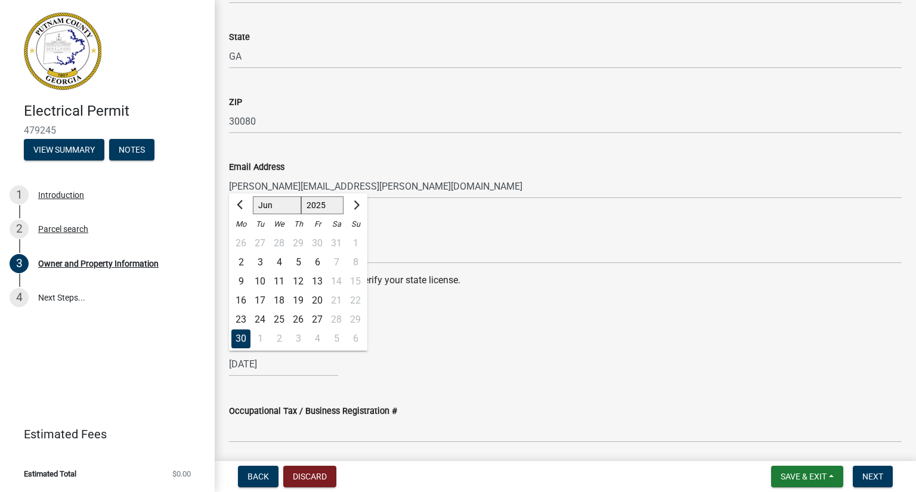
drag, startPoint x: 294, startPoint y: 369, endPoint x: 287, endPoint y: 369, distance: 6.6
click at [287, 369] on input "[DATE]" at bounding box center [283, 364] width 109 height 24
click at [355, 204] on span "Next month" at bounding box center [354, 204] width 9 height 9
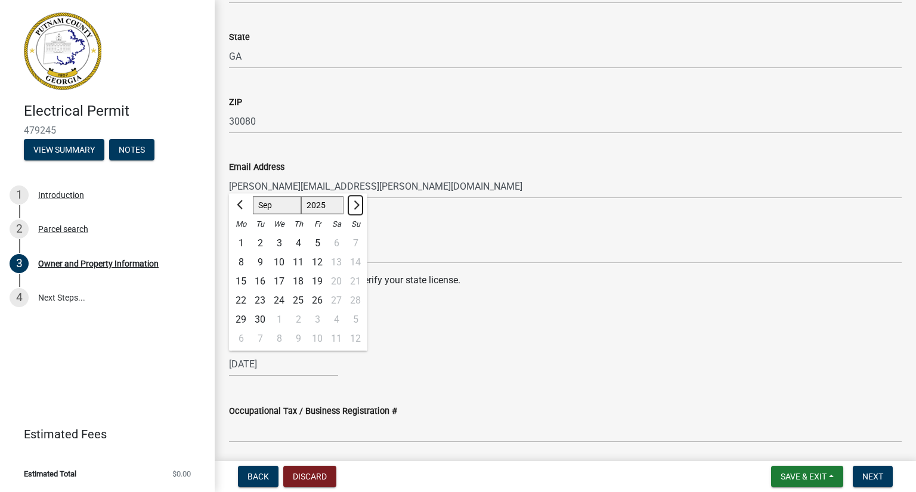
click at [355, 204] on span "Next month" at bounding box center [354, 204] width 9 height 9
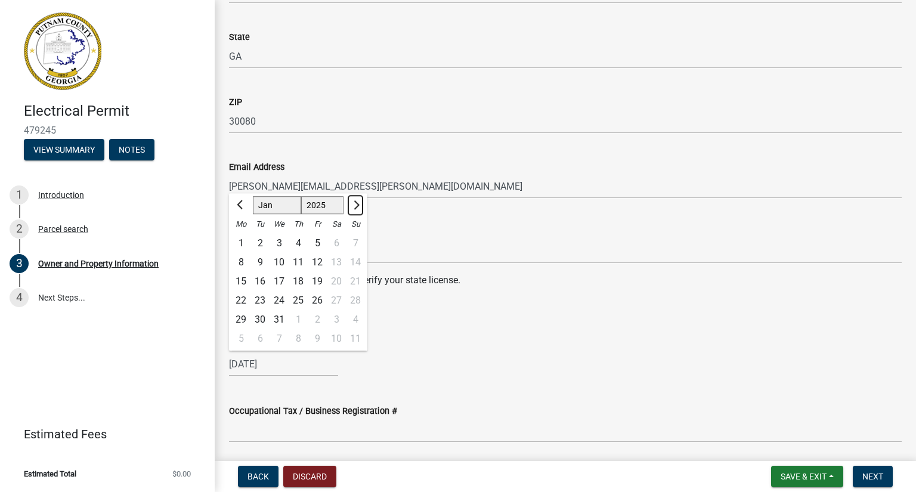
select select "2"
select select "2026"
click at [355, 204] on span "Next month" at bounding box center [354, 204] width 9 height 9
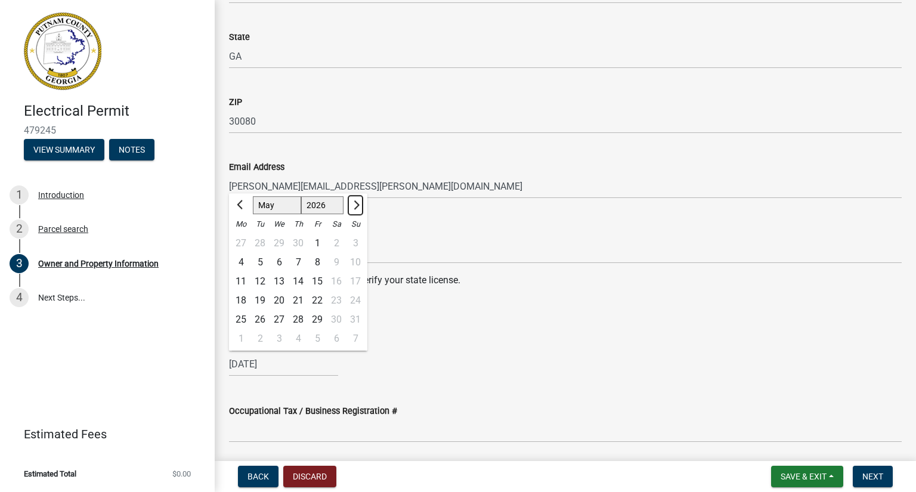
click at [355, 204] on span "Next month" at bounding box center [354, 204] width 9 height 9
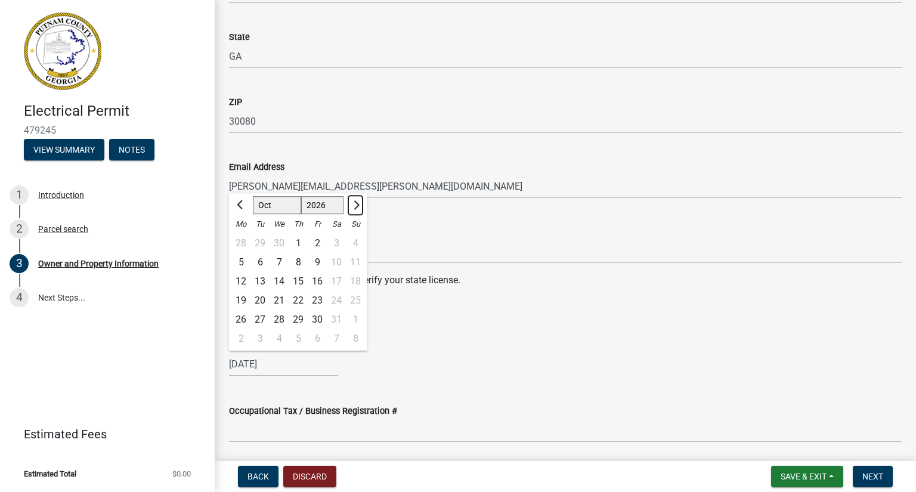
click at [355, 204] on span "Next month" at bounding box center [354, 204] width 9 height 9
click at [245, 207] on button "Previous month" at bounding box center [241, 205] width 14 height 19
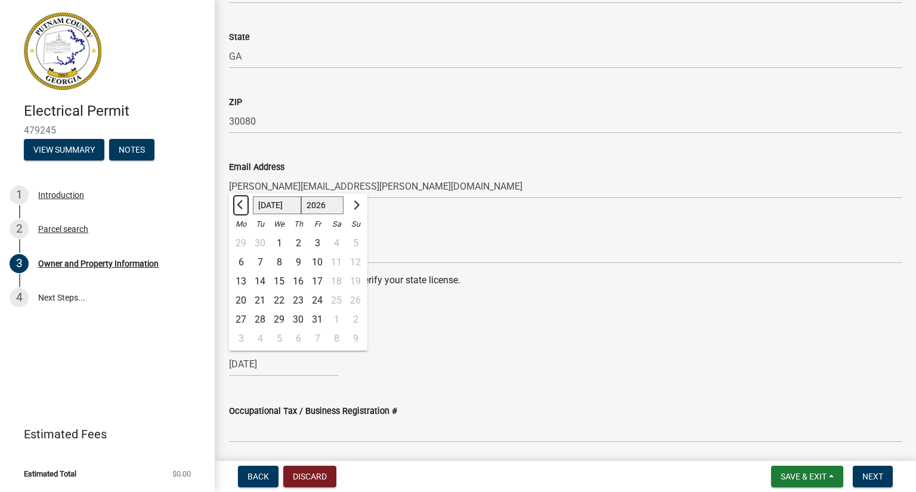
click at [245, 207] on button "Previous month" at bounding box center [241, 205] width 14 height 19
select select "6"
click at [260, 315] on div "30" at bounding box center [259, 319] width 19 height 19
type input "[DATE]"
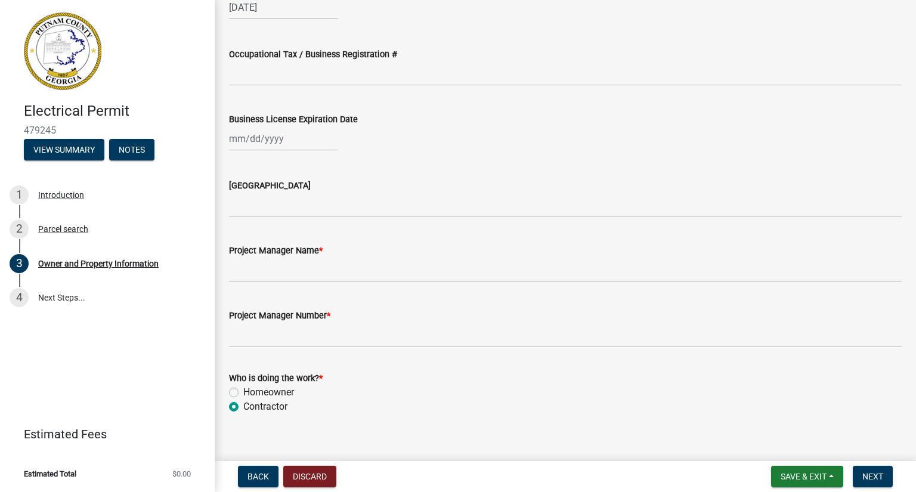
scroll to position [1669, 0]
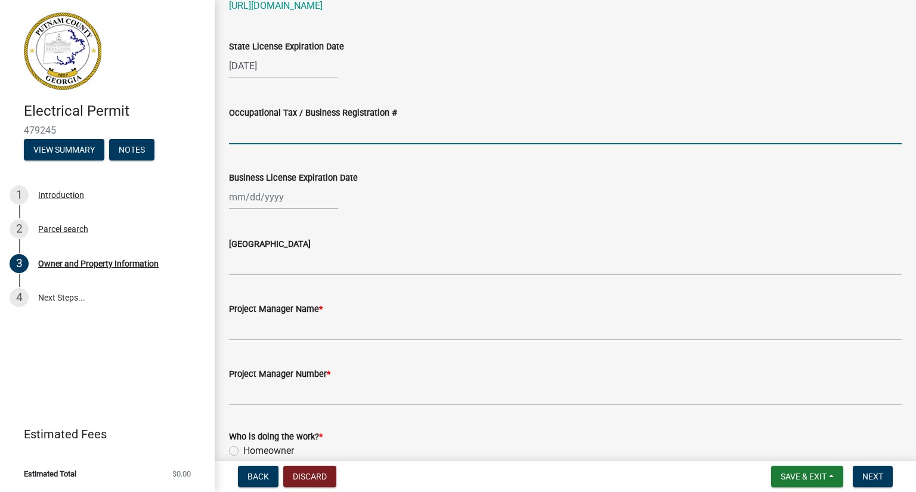
click at [305, 143] on input "Occupational Tax / Business Registration #" at bounding box center [565, 132] width 672 height 24
type input "CON001542"
select select "9"
select select "2025"
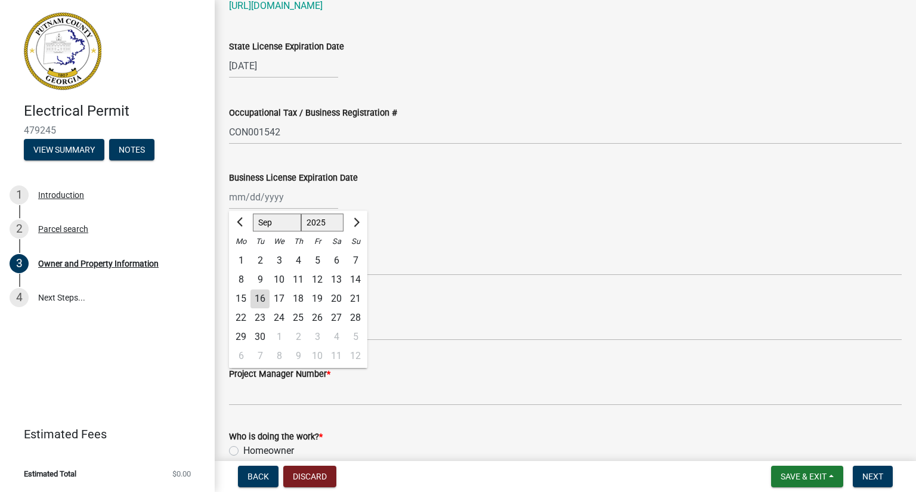
click at [283, 201] on div "[PERSON_NAME] Feb Mar Apr [PERSON_NAME][DATE] Oct Nov [DATE] 1526 1527 1528 152…" at bounding box center [283, 197] width 109 height 24
click at [347, 221] on div at bounding box center [355, 222] width 24 height 19
click at [352, 224] on span "Next month" at bounding box center [354, 222] width 9 height 9
click at [354, 224] on span "Next month" at bounding box center [354, 222] width 9 height 9
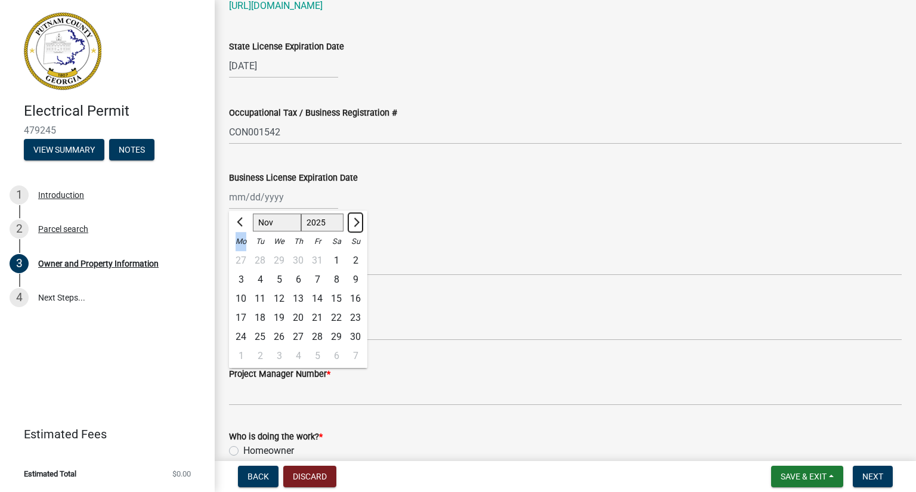
click at [354, 224] on span "Next month" at bounding box center [354, 222] width 9 height 9
select select "12"
click at [283, 337] on div "31" at bounding box center [278, 336] width 19 height 19
type input "[DATE]"
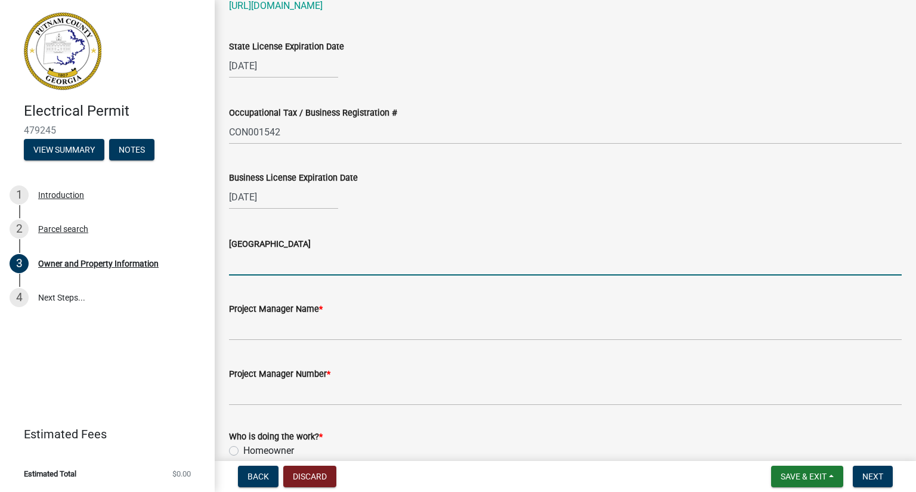
click at [271, 268] on input "[GEOGRAPHIC_DATA]" at bounding box center [565, 263] width 672 height 24
type input "[GEOGRAPHIC_DATA]"
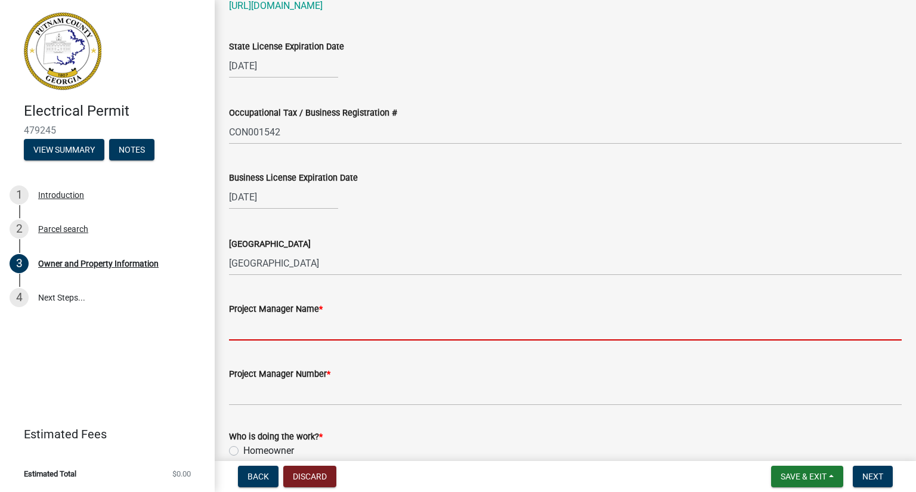
click at [283, 331] on input "Project Manager Name *" at bounding box center [565, 328] width 672 height 24
click at [268, 334] on input "Project Manager Name *" at bounding box center [565, 328] width 672 height 24
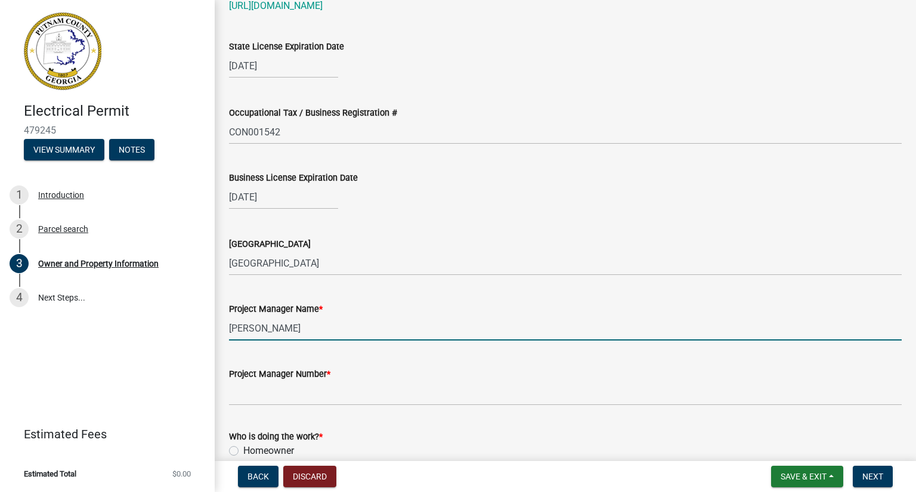
type input "[PERSON_NAME]"
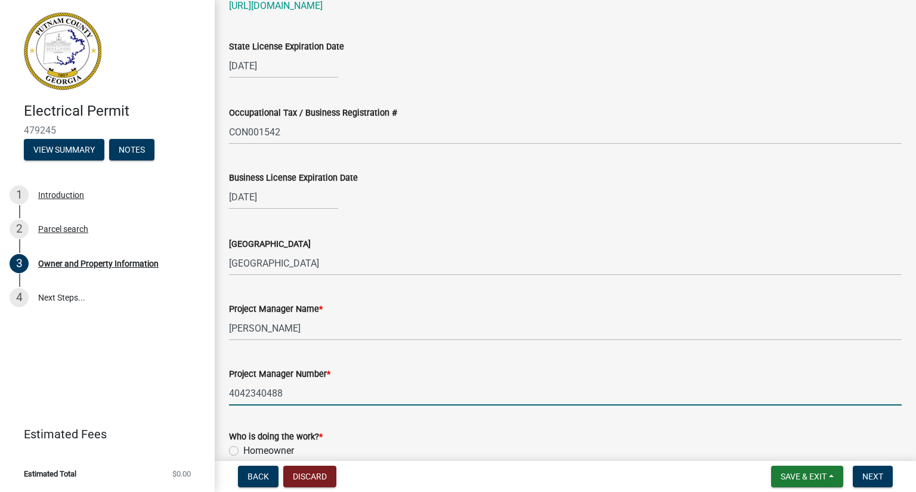
click at [245, 392] on input "4042340488" at bounding box center [565, 393] width 672 height 24
click at [263, 392] on input "404-2340488" at bounding box center [565, 393] width 672 height 24
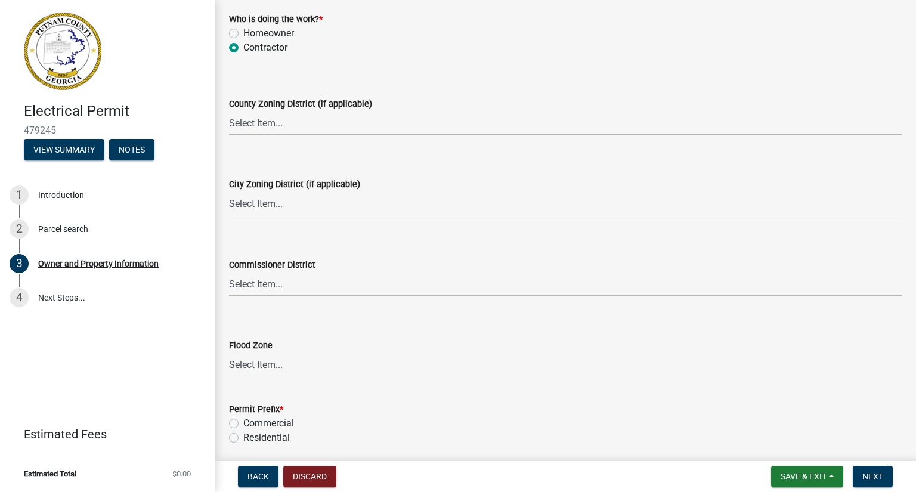
scroll to position [2132, 0]
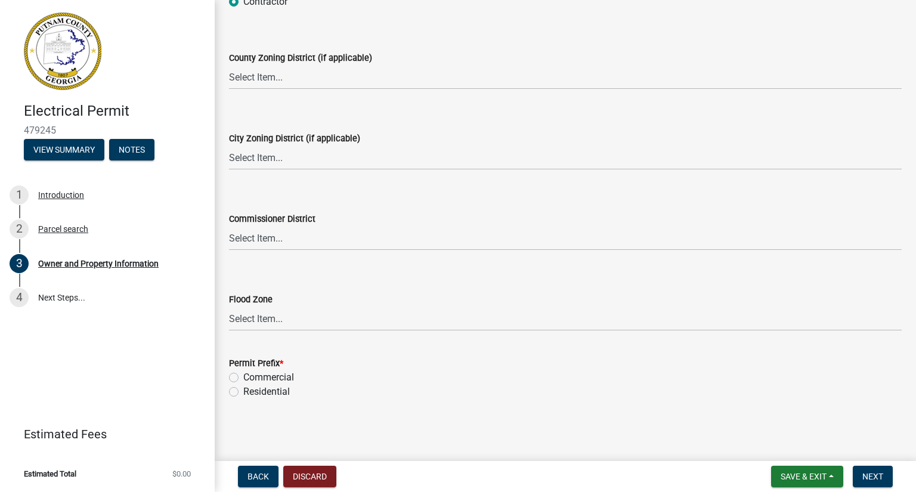
type input "[PHONE_NUMBER]"
click at [243, 393] on label "Residential" at bounding box center [266, 391] width 46 height 14
click at [243, 392] on input "Residential" at bounding box center [247, 388] width 8 height 8
radio input "true"
click at [864, 476] on span "Next" at bounding box center [872, 476] width 21 height 10
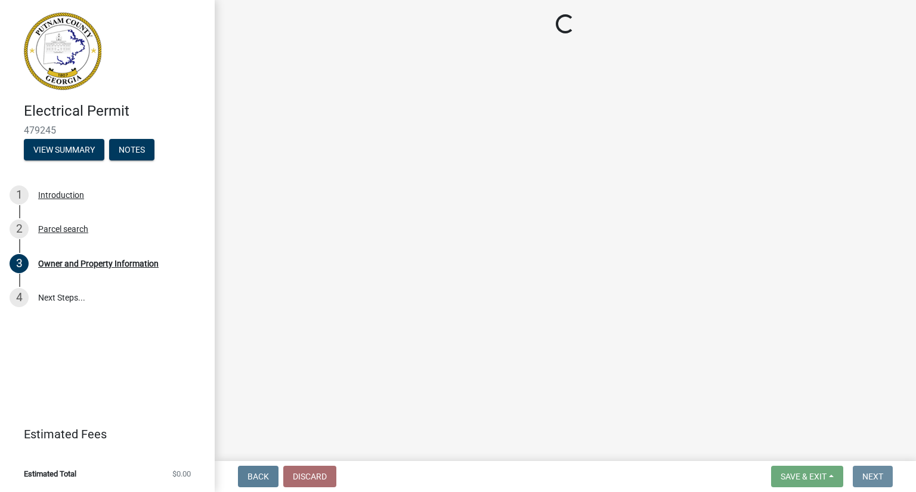
scroll to position [0, 0]
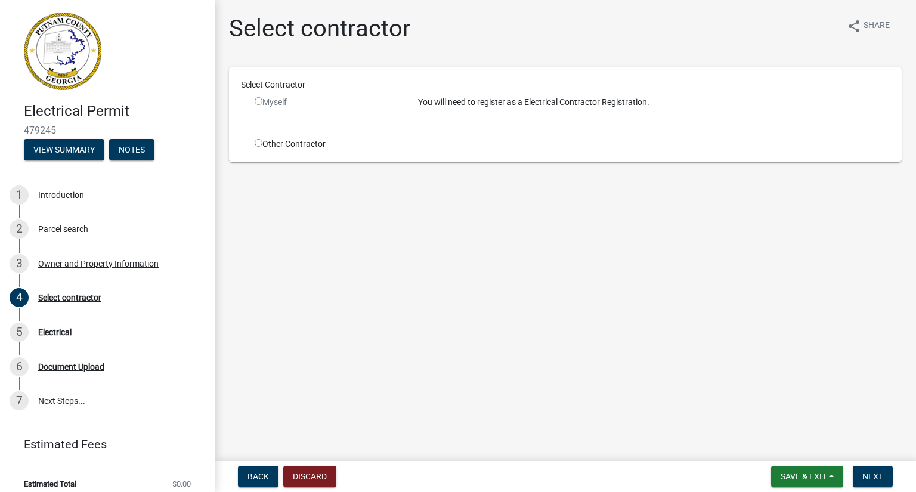
click at [257, 146] on input "radio" at bounding box center [259, 143] width 8 height 8
radio input "true"
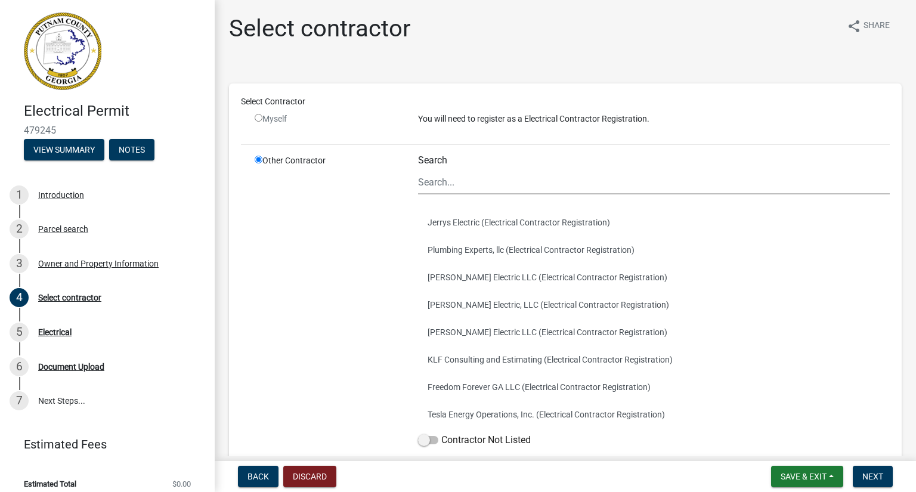
click at [260, 117] on input "radio" at bounding box center [259, 118] width 8 height 8
radio input "false"
radio input "true"
click at [258, 117] on input "radio" at bounding box center [259, 118] width 8 height 8
radio input "false"
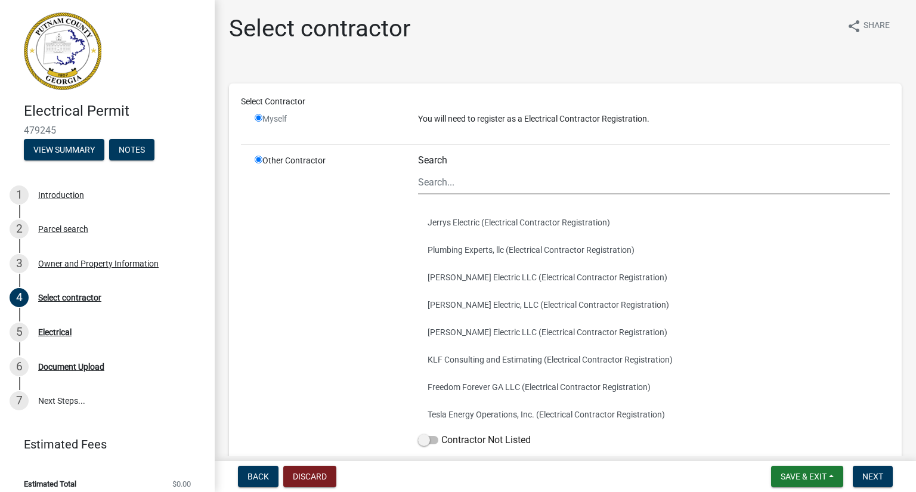
radio input "true"
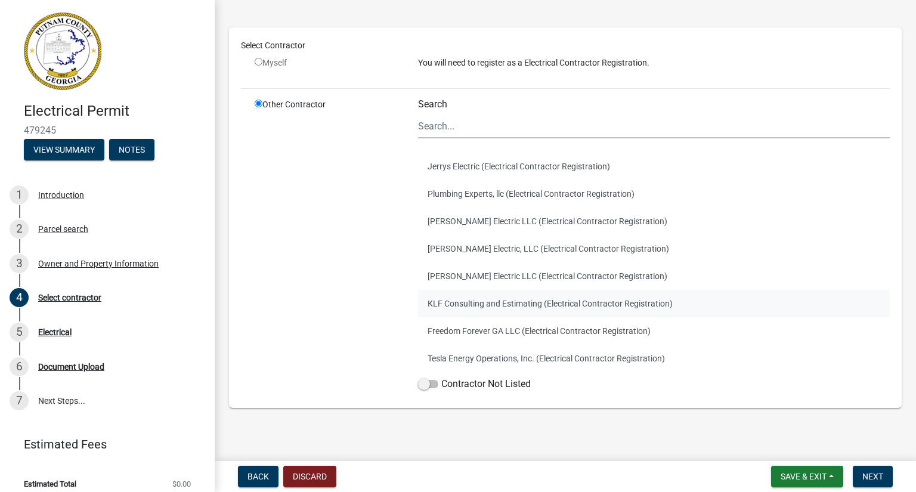
scroll to position [63, 0]
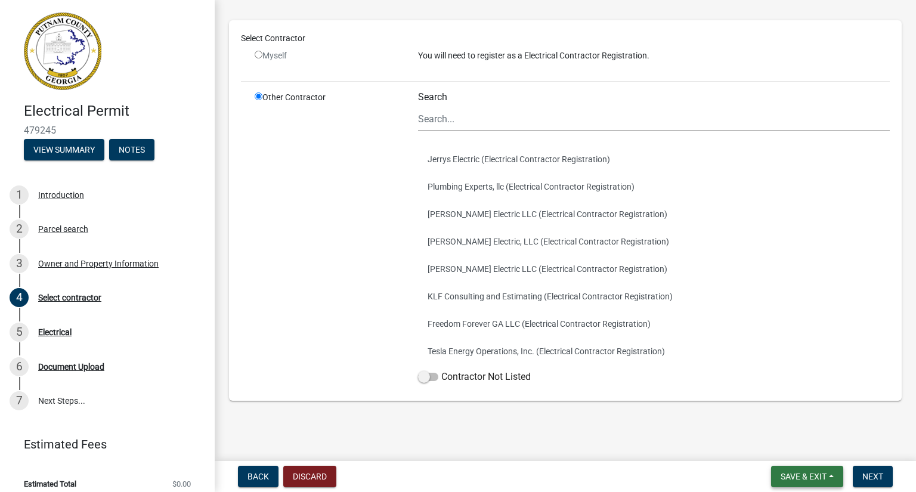
click at [783, 473] on span "Save & Exit" at bounding box center [803, 476] width 46 height 10
click at [785, 446] on button "Save & Exit" at bounding box center [794, 445] width 95 height 29
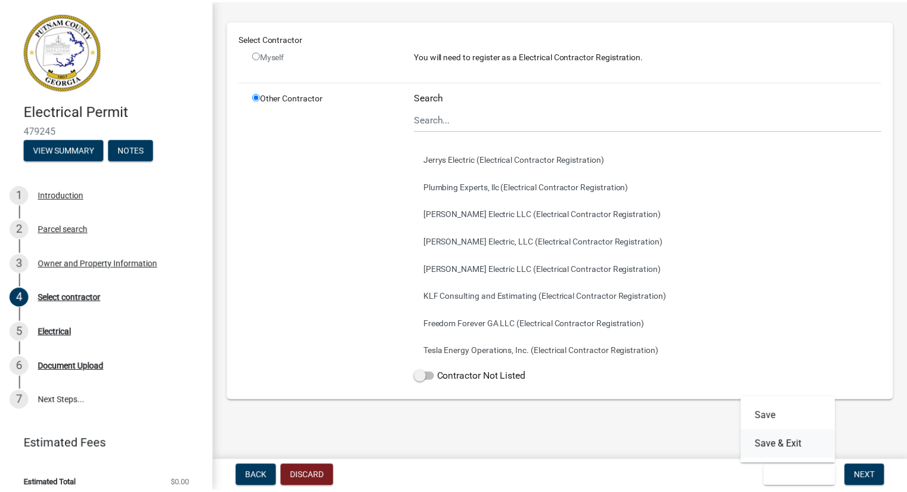
scroll to position [0, 0]
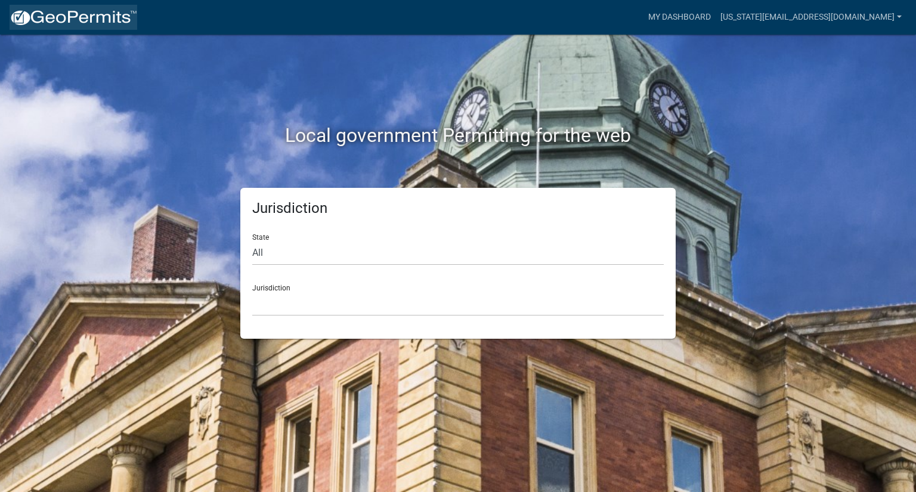
click at [29, 17] on img at bounding box center [74, 18] width 128 height 18
click at [346, 255] on select "All [US_STATE] [US_STATE] [US_STATE] [US_STATE] [US_STATE] [US_STATE] [US_STATE…" at bounding box center [457, 253] width 411 height 24
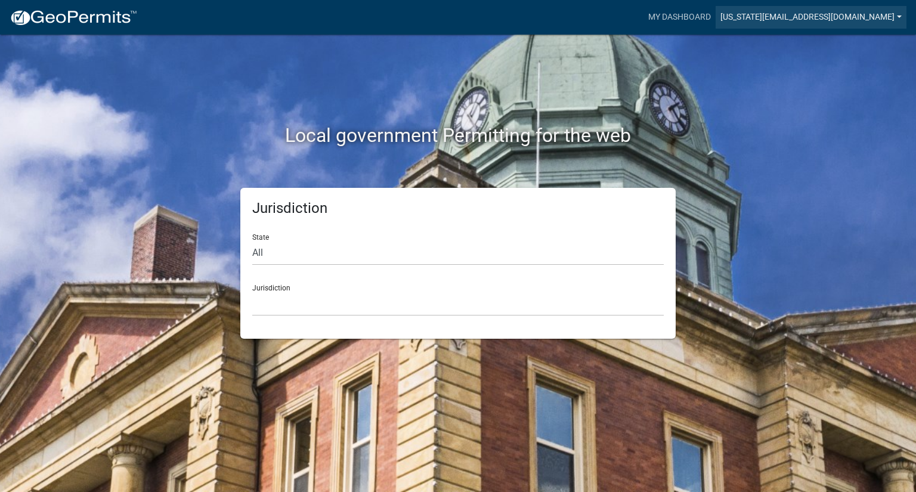
click at [891, 17] on link "[US_STATE][EMAIL_ADDRESS][DOMAIN_NAME]" at bounding box center [810, 17] width 191 height 23
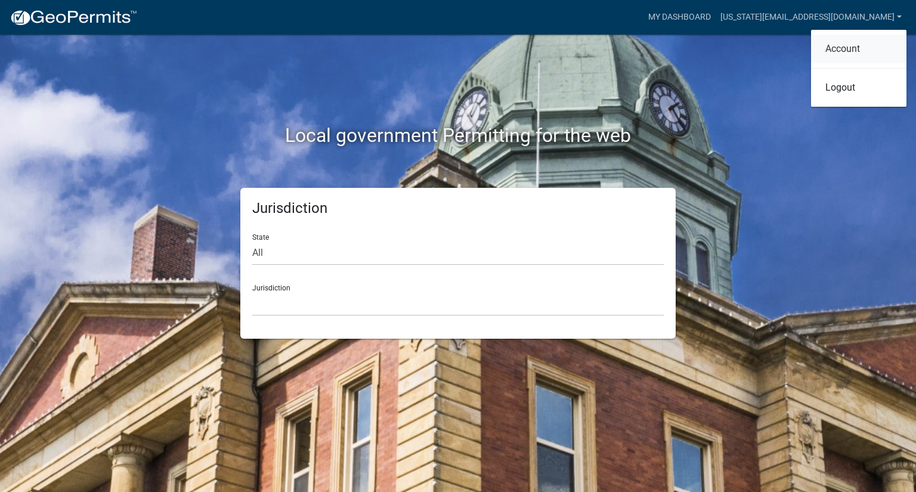
click at [855, 49] on link "Account" at bounding box center [858, 49] width 95 height 29
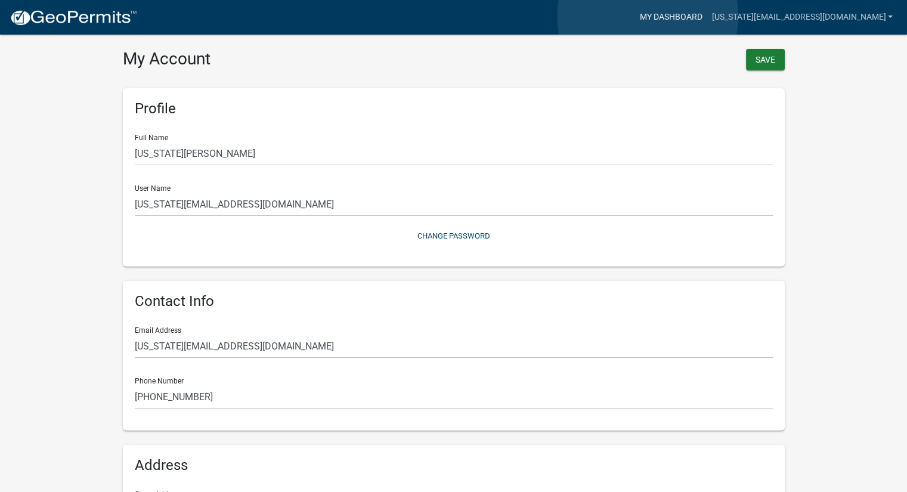
click at [647, 16] on link "My Dashboard" at bounding box center [670, 17] width 72 height 23
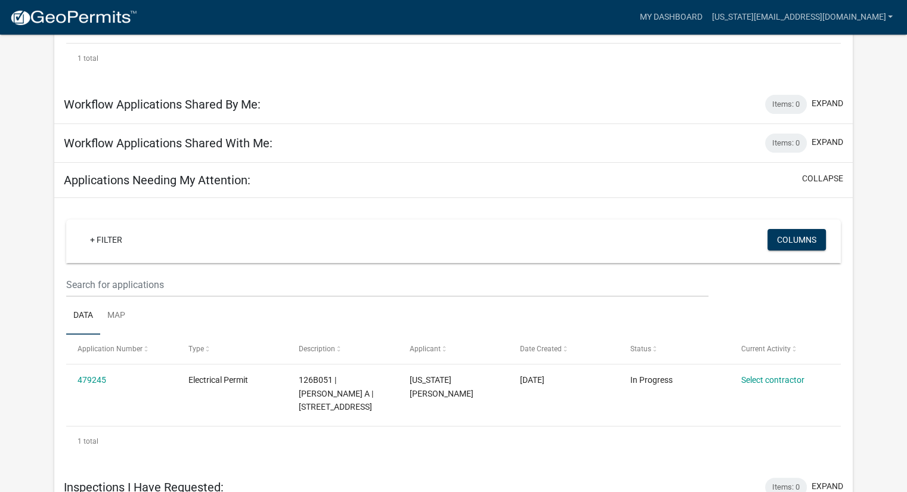
scroll to position [328, 0]
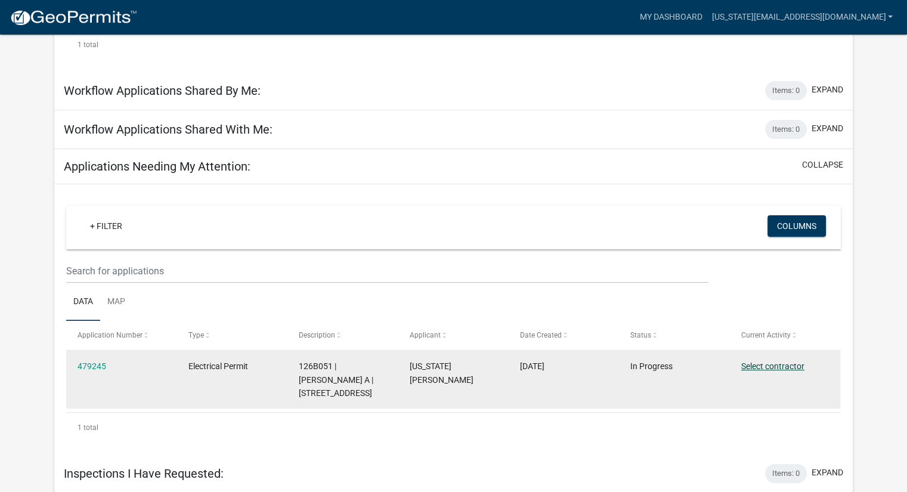
click at [786, 364] on link "Select contractor" at bounding box center [772, 366] width 63 height 10
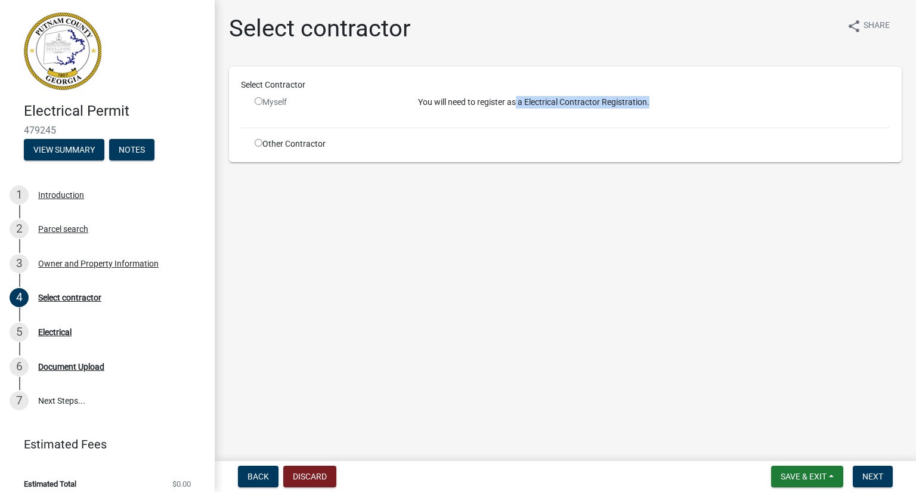
drag, startPoint x: 651, startPoint y: 100, endPoint x: 518, endPoint y: 105, distance: 133.0
click at [518, 105] on p "You will need to register as a Electrical Contractor Registration." at bounding box center [653, 102] width 471 height 13
click at [671, 105] on p "You will need to register as a Electrical Contractor Registration." at bounding box center [653, 102] width 471 height 13
drag, startPoint x: 669, startPoint y: 105, endPoint x: 409, endPoint y: 111, distance: 260.0
click at [409, 111] on div "You will need to register as a Electrical Contractor Registration." at bounding box center [653, 107] width 489 height 22
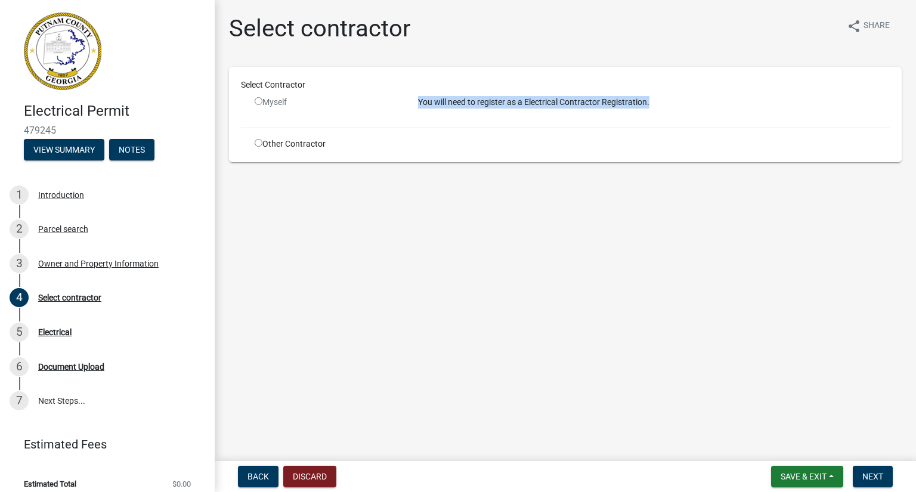
copy p "You will need to register as a Electrical Contractor Registration."
click at [602, 116] on div "You will need to register as a Electrical Contractor Registration." at bounding box center [653, 107] width 489 height 22
drag, startPoint x: 647, startPoint y: 102, endPoint x: 528, endPoint y: 103, distance: 119.8
click at [528, 103] on p "You will need to register as a Electrical Contractor Registration." at bounding box center [653, 102] width 471 height 13
copy p "Electrical Contractor Registration"
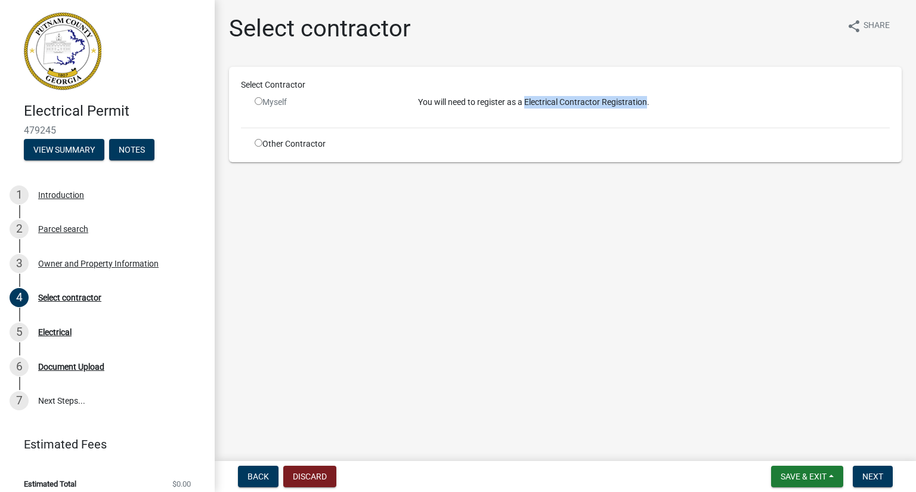
click at [260, 102] on input "radio" at bounding box center [259, 101] width 8 height 8
click at [259, 101] on input "radio" at bounding box center [259, 101] width 8 height 8
click at [257, 101] on input "radio" at bounding box center [259, 101] width 8 height 8
click at [312, 105] on div "Myself" at bounding box center [327, 102] width 145 height 13
click at [258, 101] on input "radio" at bounding box center [259, 101] width 8 height 8
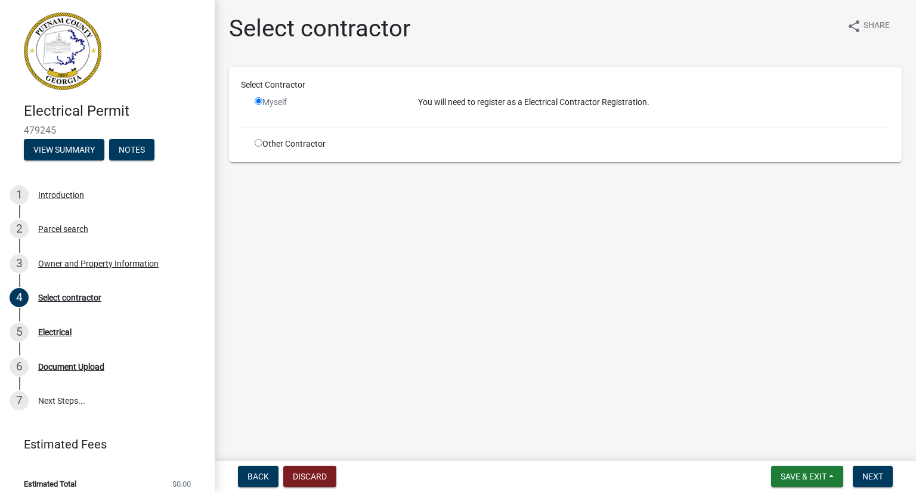
radio input "false"
click at [60, 192] on div "Introduction" at bounding box center [61, 195] width 46 height 8
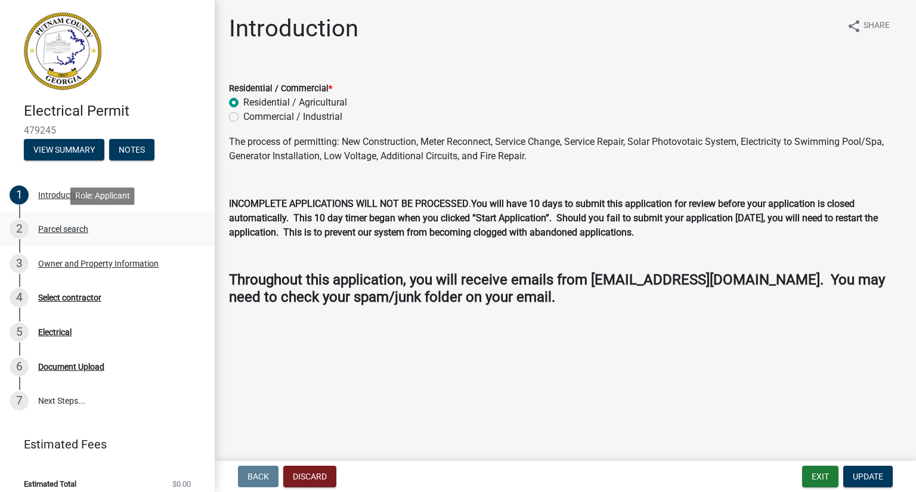
click at [55, 231] on div "Parcel search" at bounding box center [63, 229] width 50 height 8
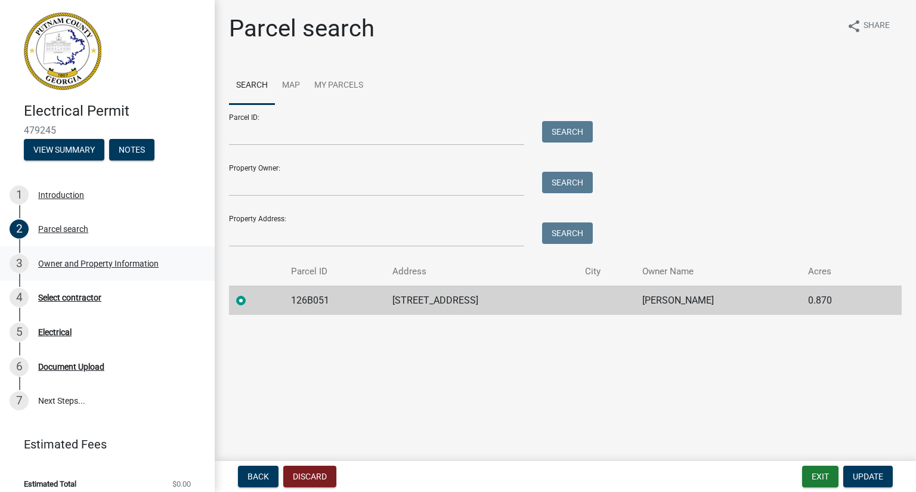
click at [48, 263] on div "Owner and Property Information" at bounding box center [98, 263] width 120 height 8
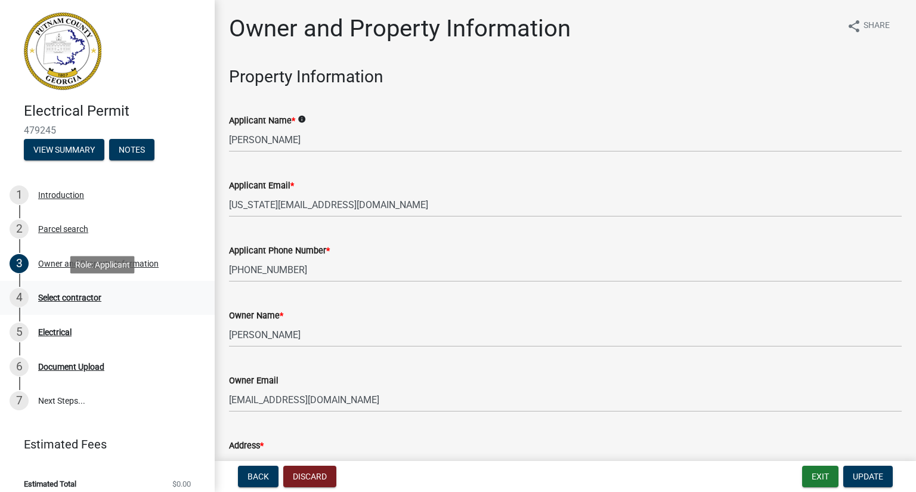
click at [69, 297] on div "Select contractor" at bounding box center [69, 297] width 63 height 8
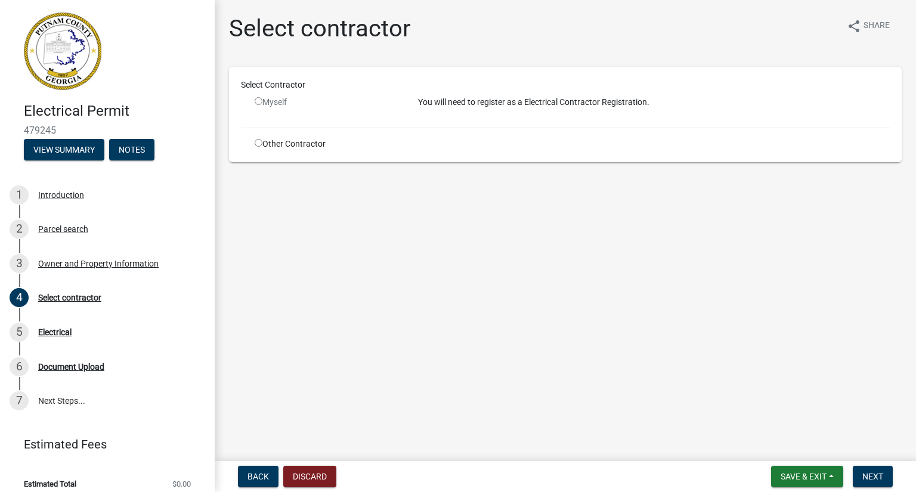
click at [255, 141] on input "radio" at bounding box center [259, 143] width 8 height 8
radio input "true"
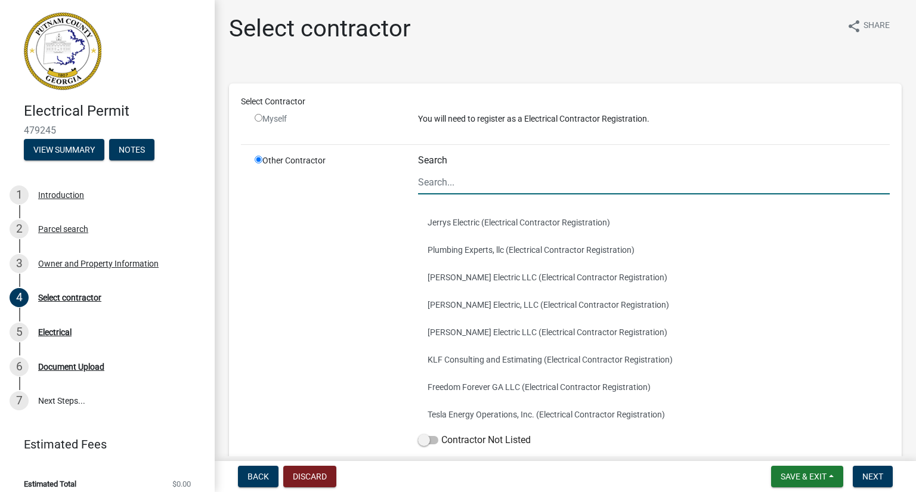
click at [461, 182] on input "Search" at bounding box center [653, 182] width 471 height 24
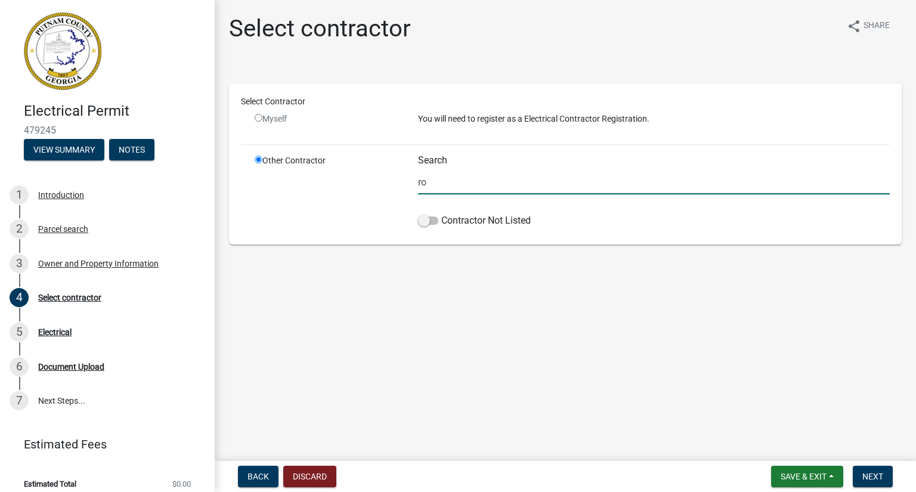
type input "r"
type input "b"
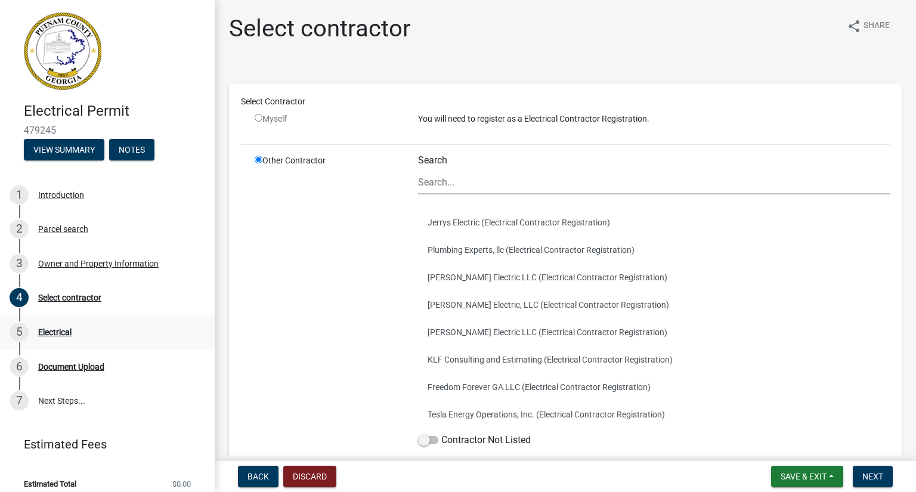
click at [51, 329] on div "Electrical" at bounding box center [54, 332] width 33 height 8
click at [259, 119] on input "radio" at bounding box center [259, 118] width 8 height 8
radio input "false"
radio input "true"
click at [805, 474] on span "Save & Exit" at bounding box center [803, 476] width 46 height 10
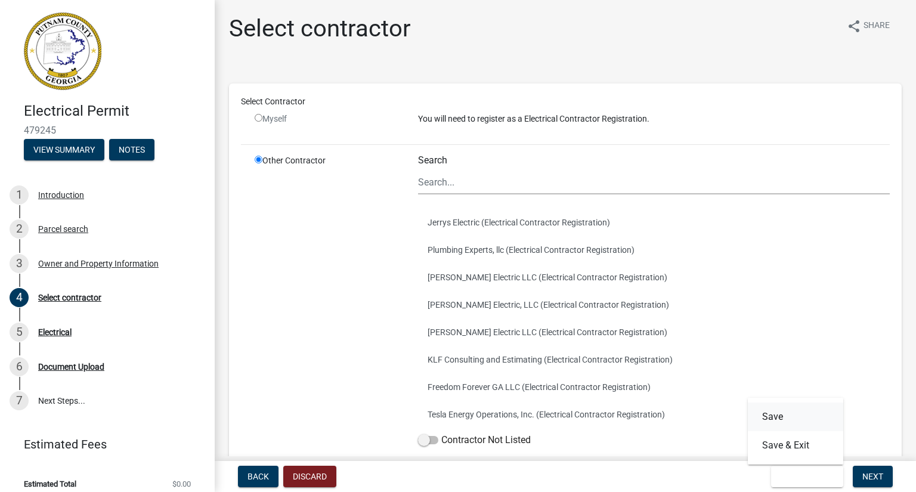
click at [789, 424] on button "Save" at bounding box center [794, 416] width 95 height 29
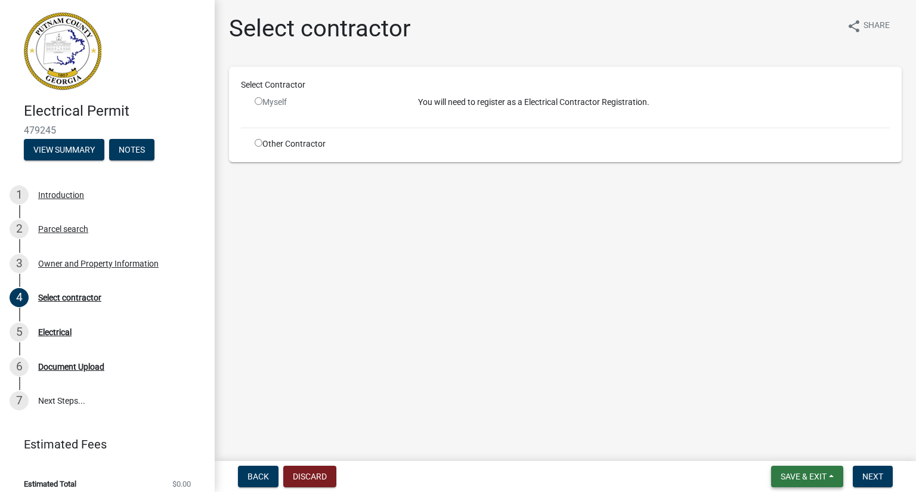
click at [796, 475] on span "Save & Exit" at bounding box center [803, 476] width 46 height 10
click at [786, 449] on button "Save & Exit" at bounding box center [794, 445] width 95 height 29
